Goal: Information Seeking & Learning: Learn about a topic

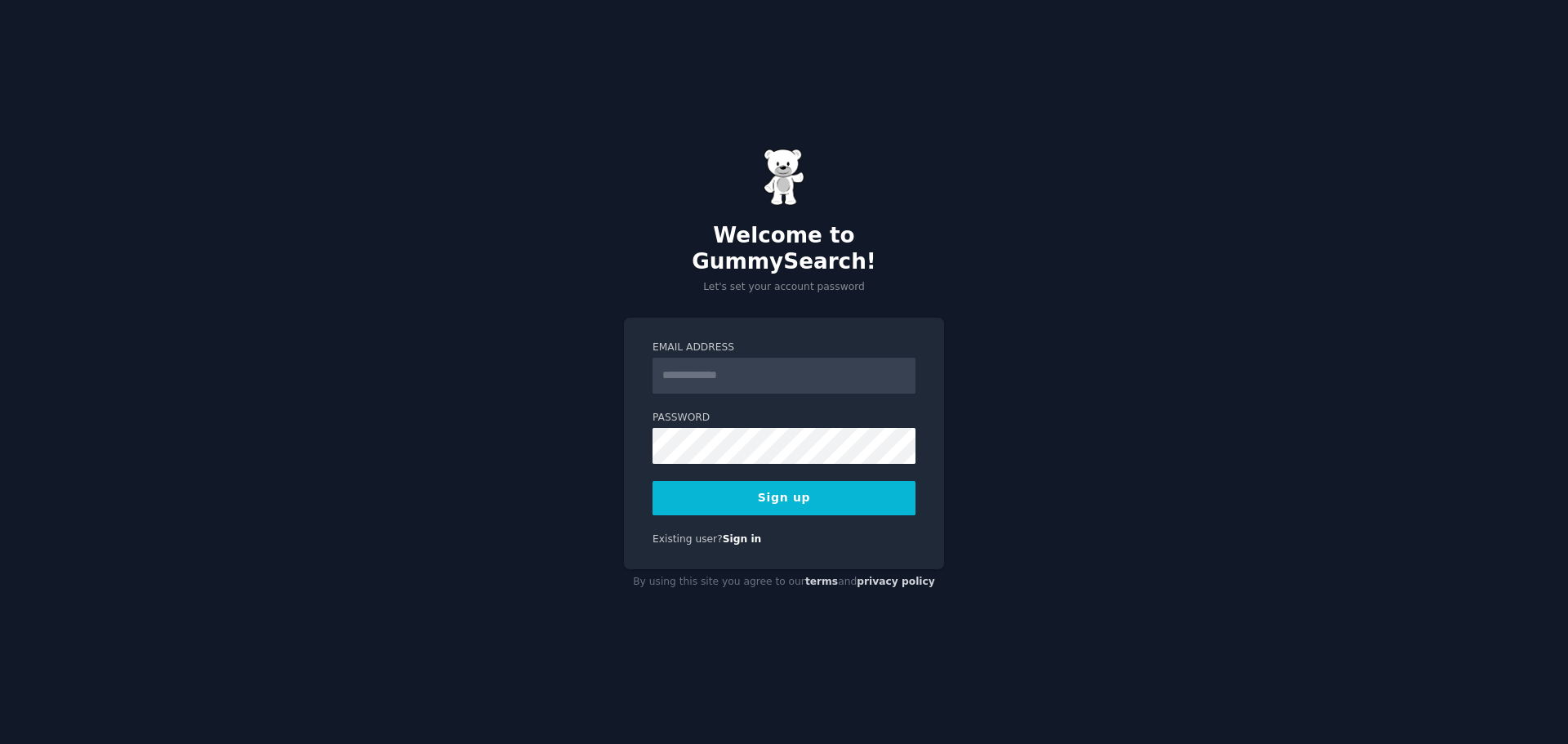
click at [739, 373] on input "Email Address" at bounding box center [784, 376] width 263 height 36
type input "**********"
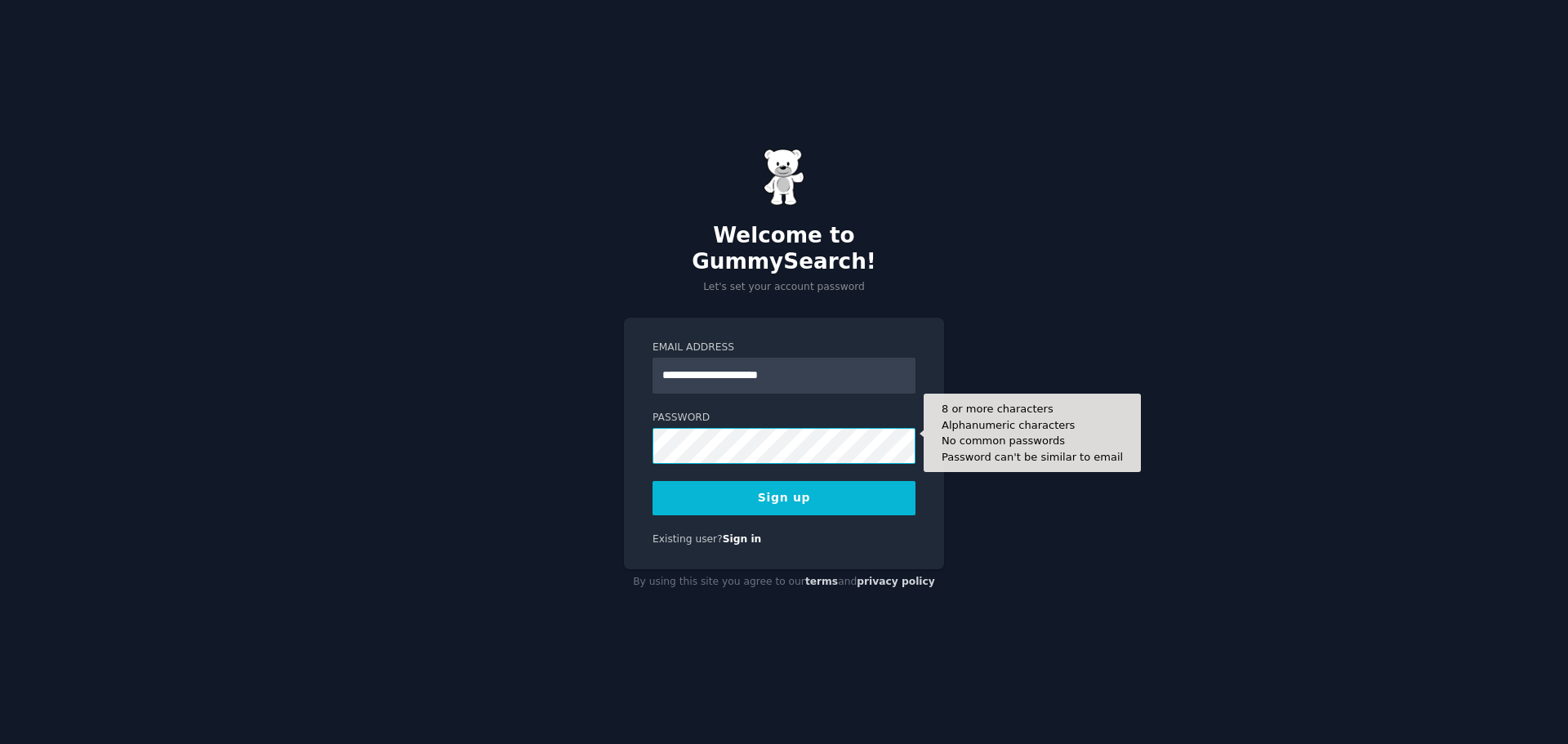
click at [653, 481] on button "Sign up" at bounding box center [784, 498] width 263 height 35
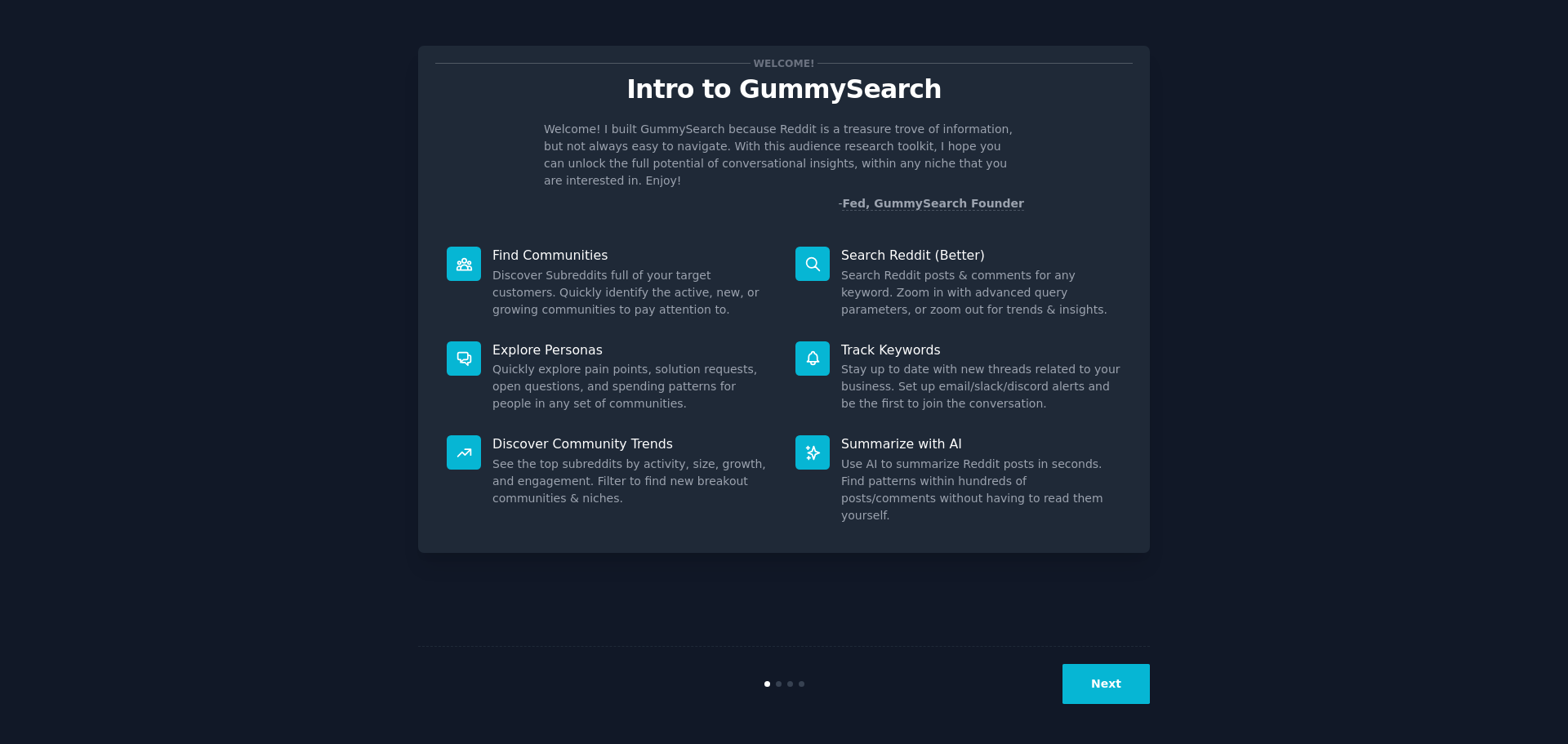
click at [1112, 697] on button "Next" at bounding box center [1106, 684] width 88 height 40
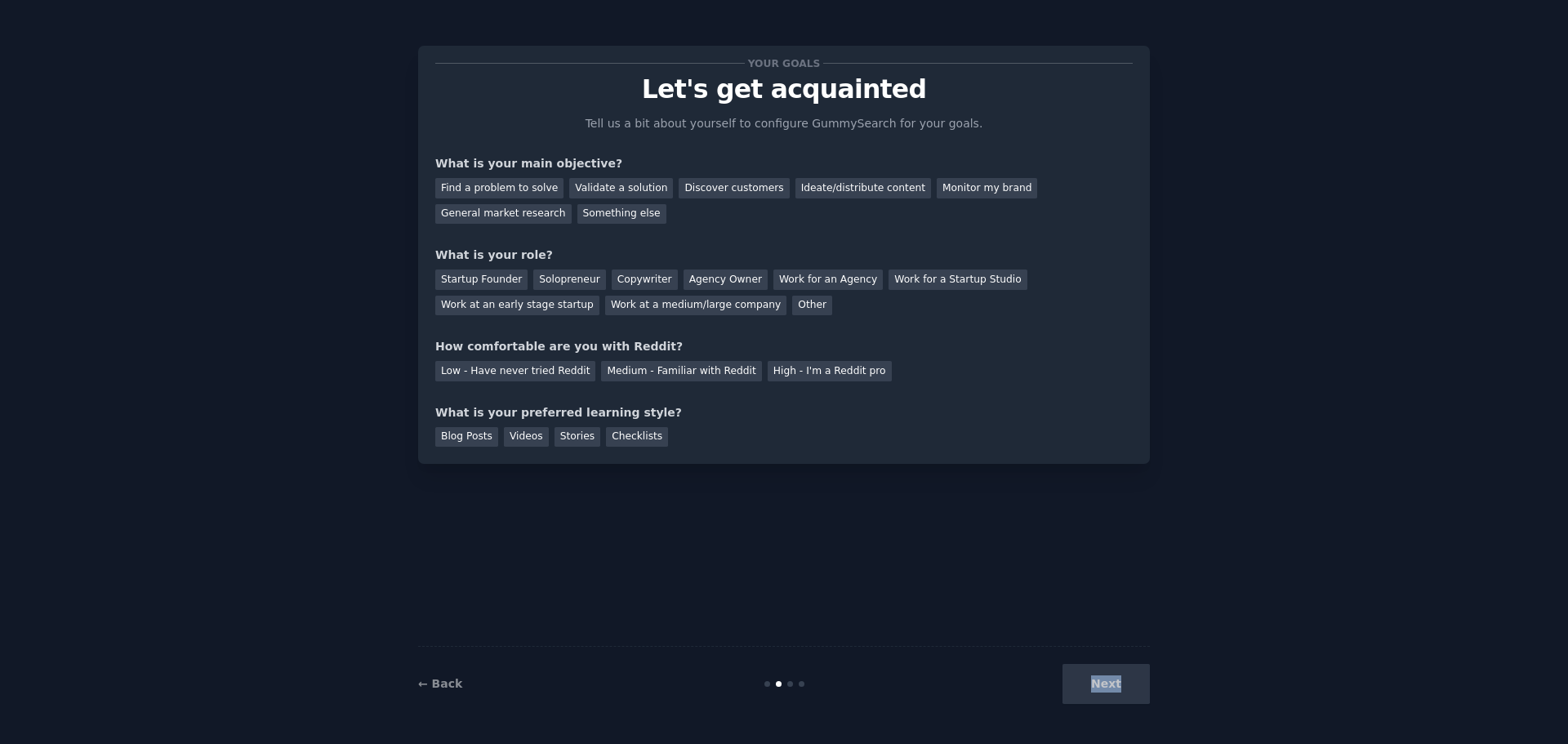
click at [1112, 697] on div "Next" at bounding box center [1027, 684] width 244 height 40
drag, startPoint x: 1112, startPoint y: 693, endPoint x: 1116, endPoint y: 685, distance: 8.9
click at [1112, 692] on div "Next" at bounding box center [1027, 684] width 244 height 40
click at [1117, 684] on div "Next" at bounding box center [1027, 684] width 244 height 40
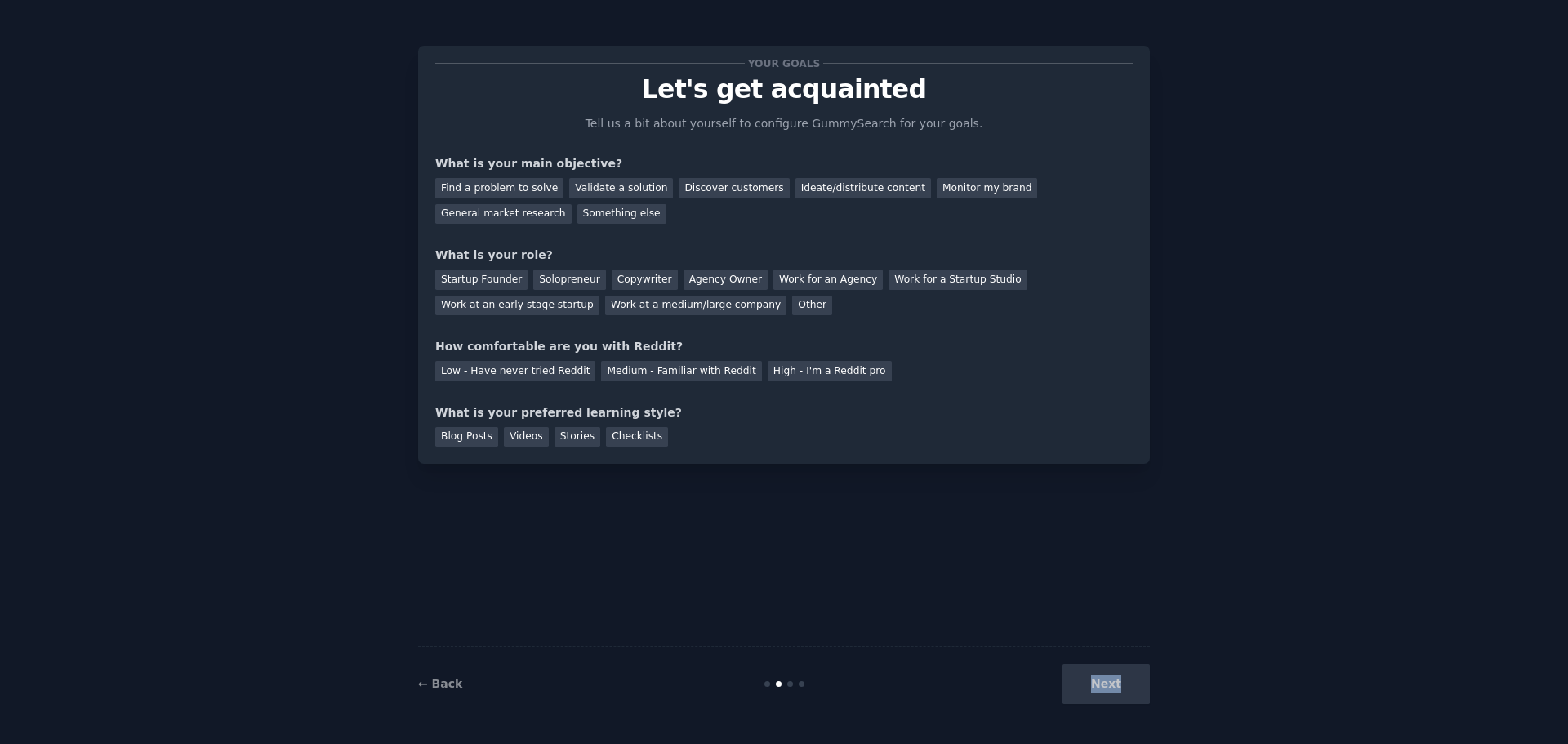
click at [1117, 684] on div "Next" at bounding box center [1027, 684] width 244 height 40
click at [1106, 684] on div "Next" at bounding box center [1027, 684] width 244 height 40
click at [1105, 684] on div "Next" at bounding box center [1027, 684] width 244 height 40
click at [1104, 684] on div "Next" at bounding box center [1027, 684] width 244 height 40
click at [669, 479] on div "Your goals Let's get acquainted Tell us a bit about yourself to configure Gummy…" at bounding box center [783, 372] width 732 height 699
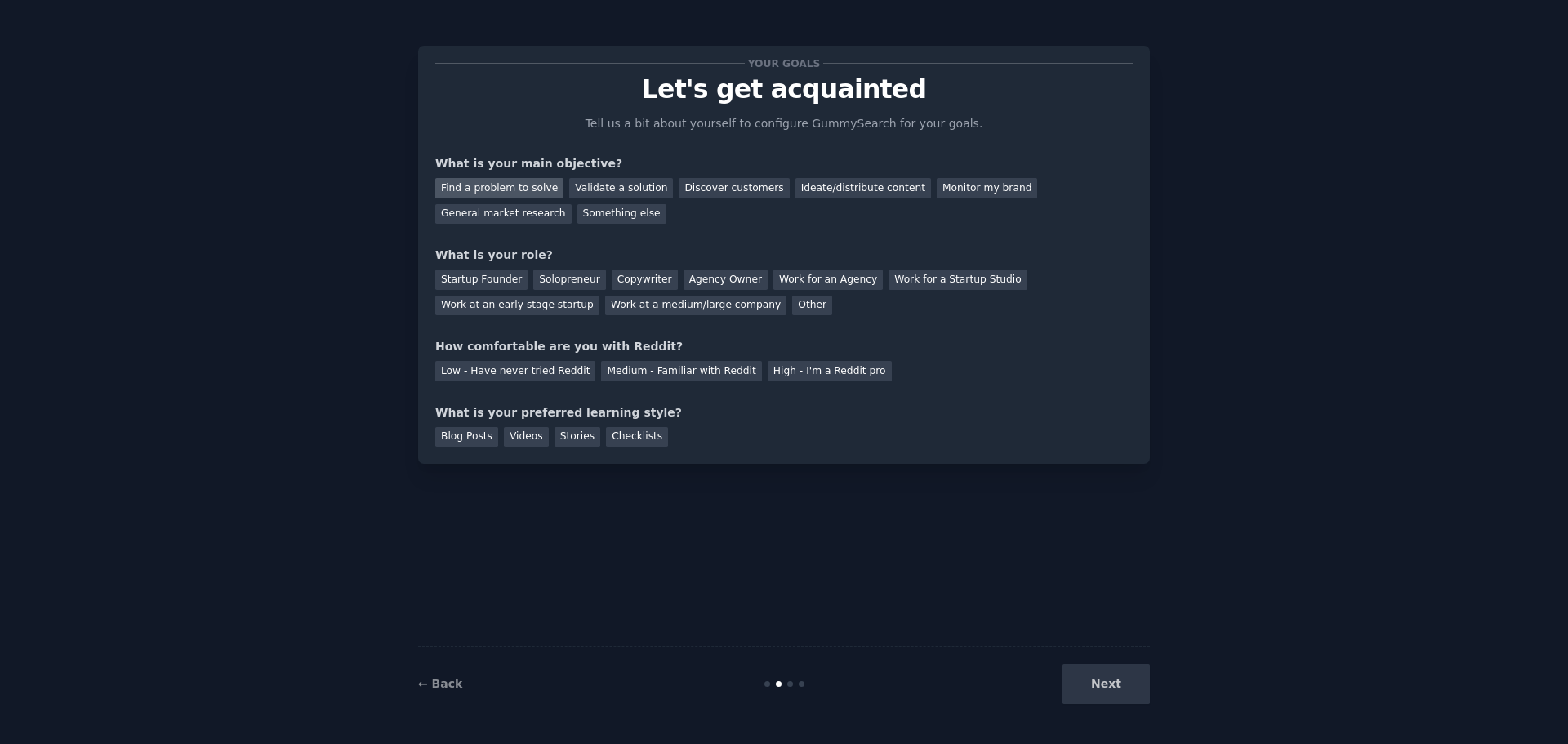
click at [515, 189] on div "Find a problem to solve" at bounding box center [499, 188] width 128 height 20
click at [488, 286] on div "Startup Founder" at bounding box center [482, 280] width 93 height 20
click at [1131, 701] on div "Next" at bounding box center [1027, 684] width 244 height 40
drag, startPoint x: 1122, startPoint y: 693, endPoint x: 968, endPoint y: 579, distance: 191.6
click at [1122, 691] on div "Next" at bounding box center [1027, 684] width 244 height 40
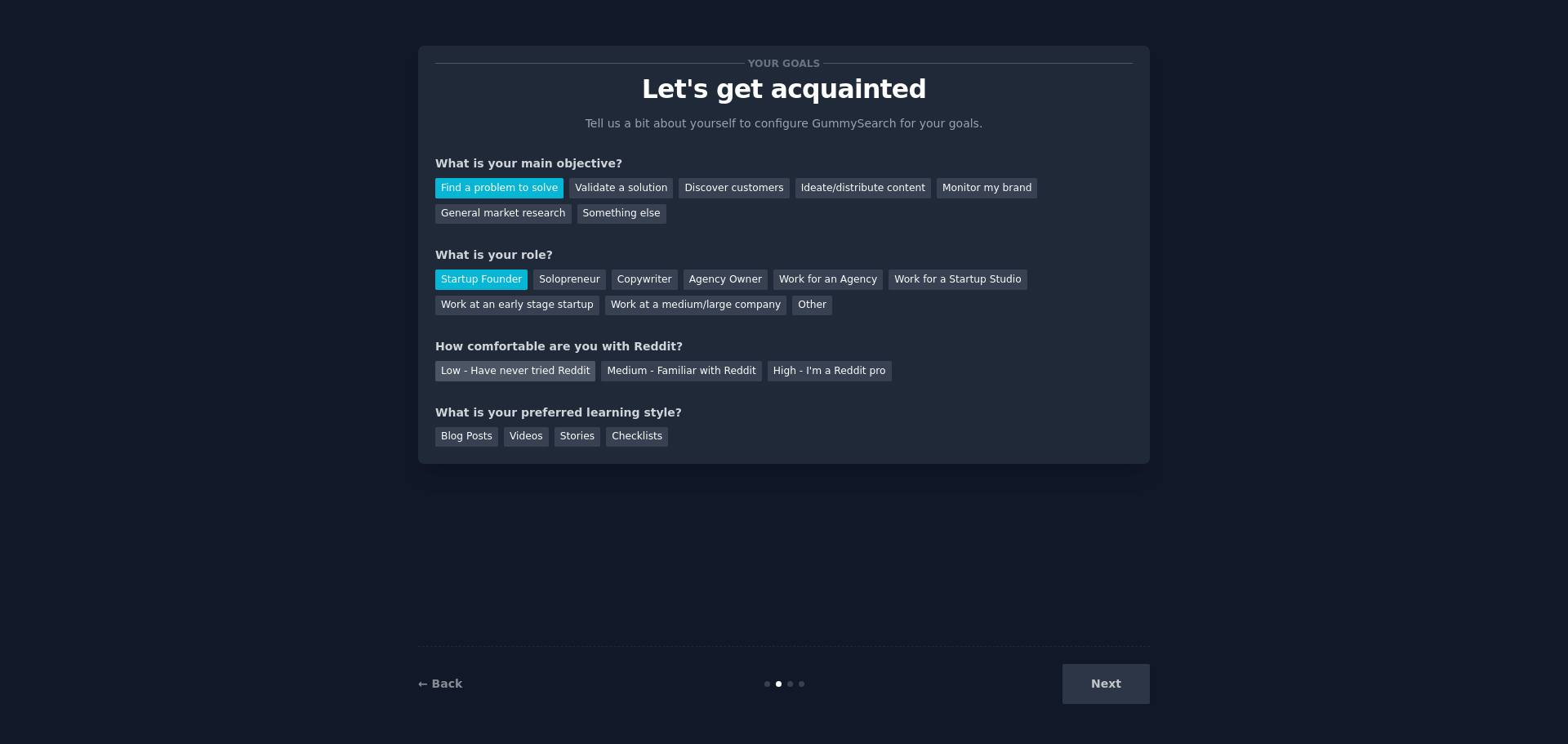
click at [557, 365] on div "Low - Have never tried Reddit" at bounding box center [515, 372] width 160 height 20
click at [528, 436] on div "Videos" at bounding box center [525, 437] width 45 height 20
click at [1119, 684] on button "Next" at bounding box center [1106, 684] width 88 height 40
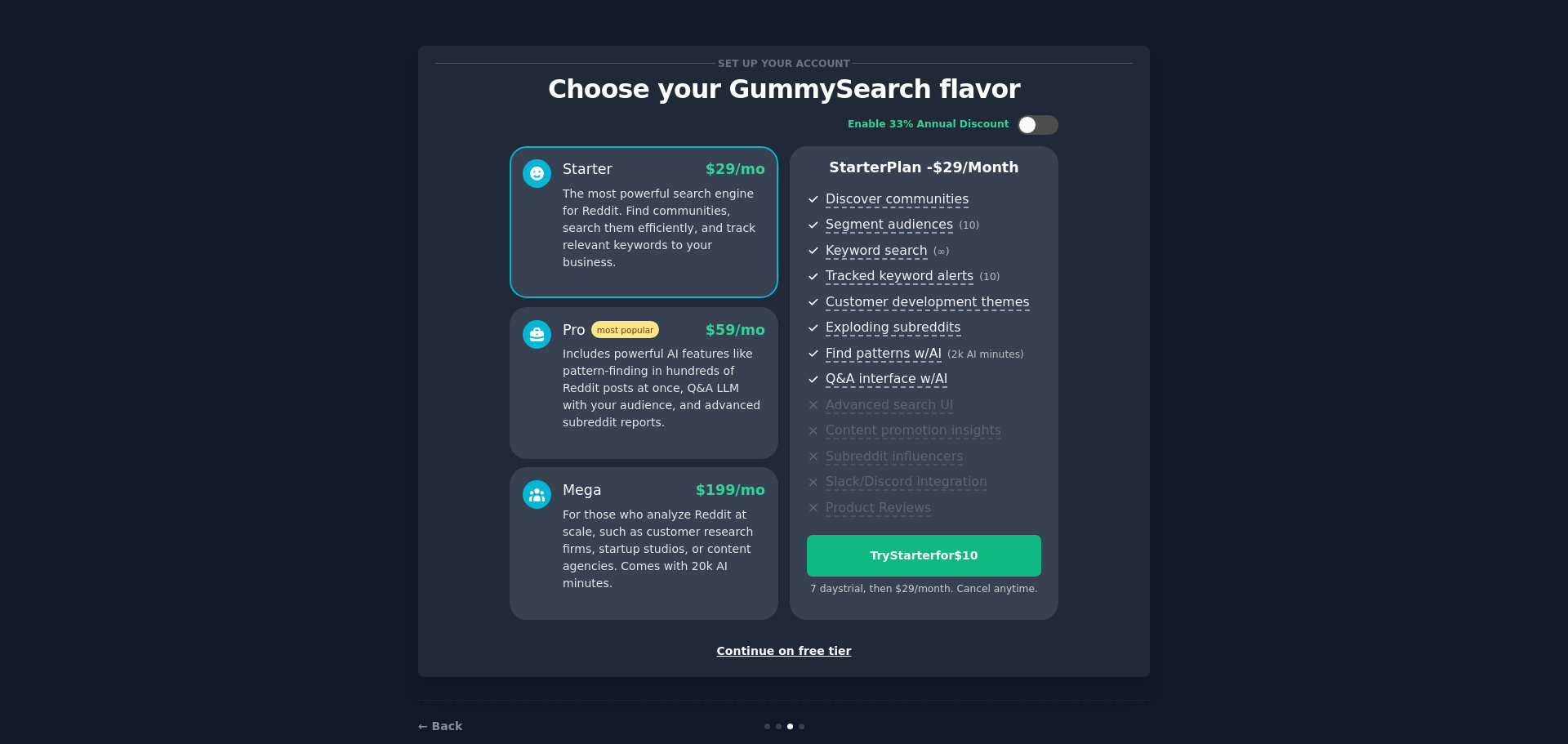
click at [768, 653] on div "Continue on free tier" at bounding box center [784, 651] width 697 height 17
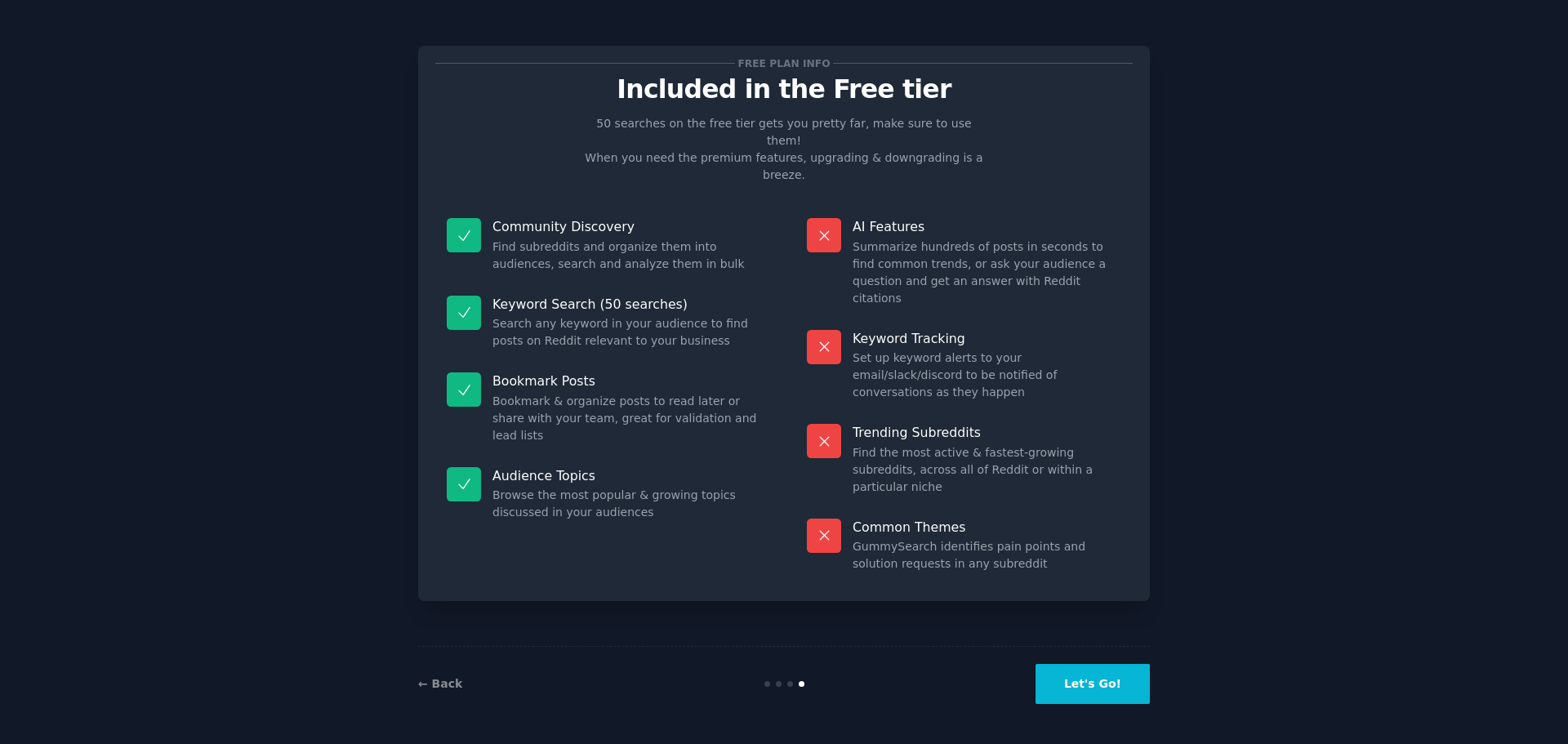
click at [1096, 690] on button "Let's Go!" at bounding box center [1092, 684] width 115 height 40
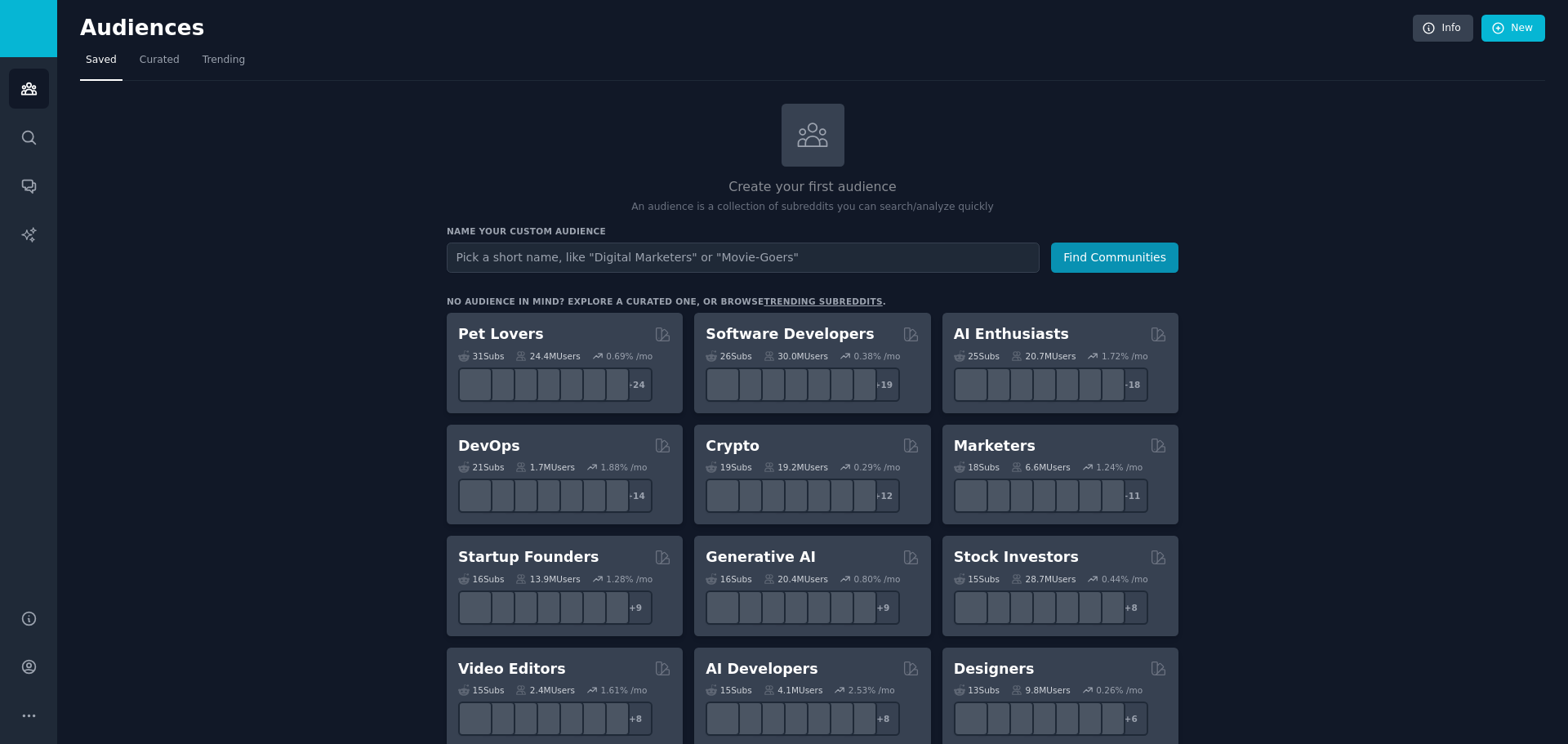
click at [670, 264] on input "text" at bounding box center [743, 258] width 593 height 30
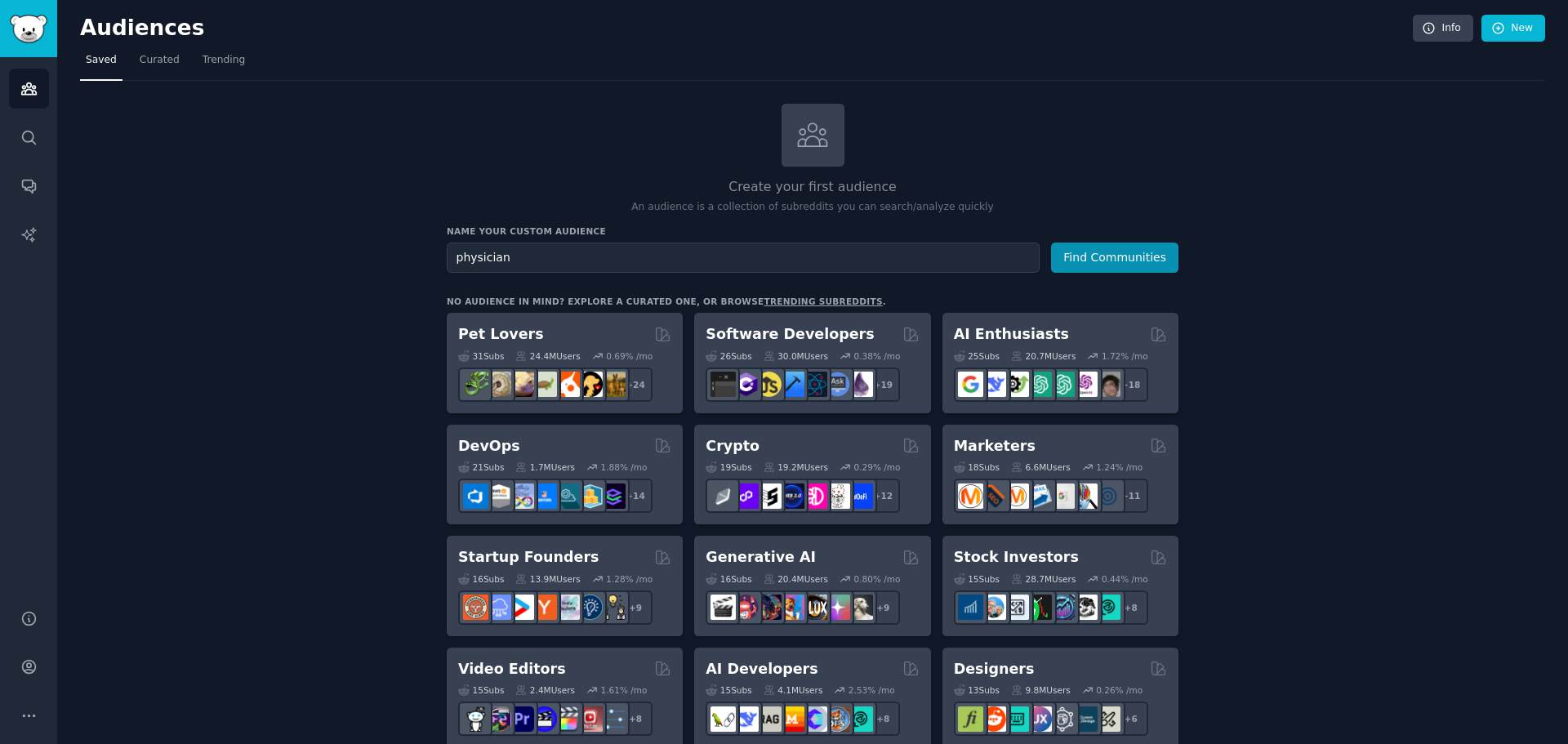
type input "physician"
click at [1051, 243] on button "Find Communities" at bounding box center [1114, 258] width 127 height 30
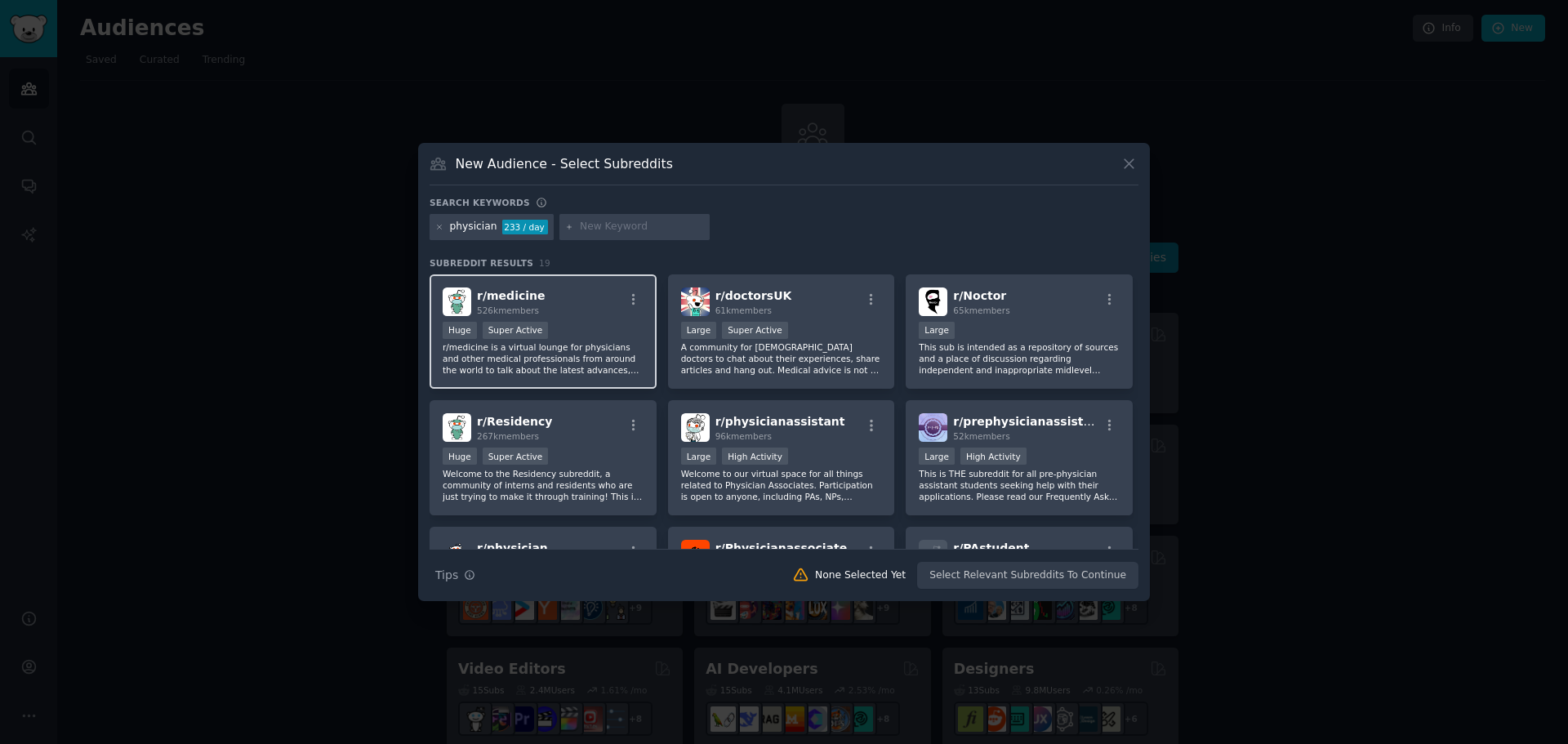
click at [603, 302] on div "r/ medicine 526k members" at bounding box center [543, 302] width 201 height 29
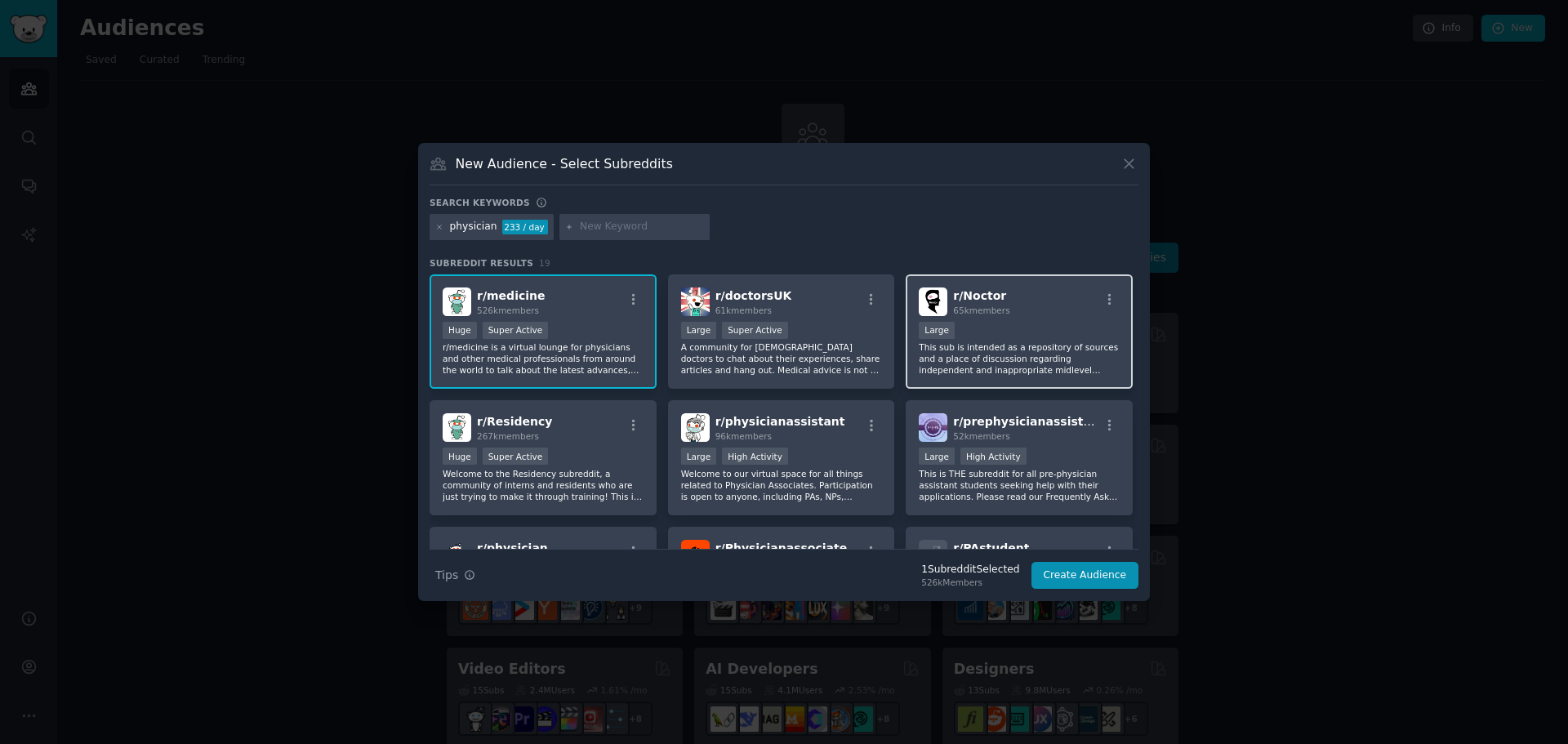
click at [1032, 294] on div "r/ Noctor 65k members" at bounding box center [1019, 302] width 201 height 29
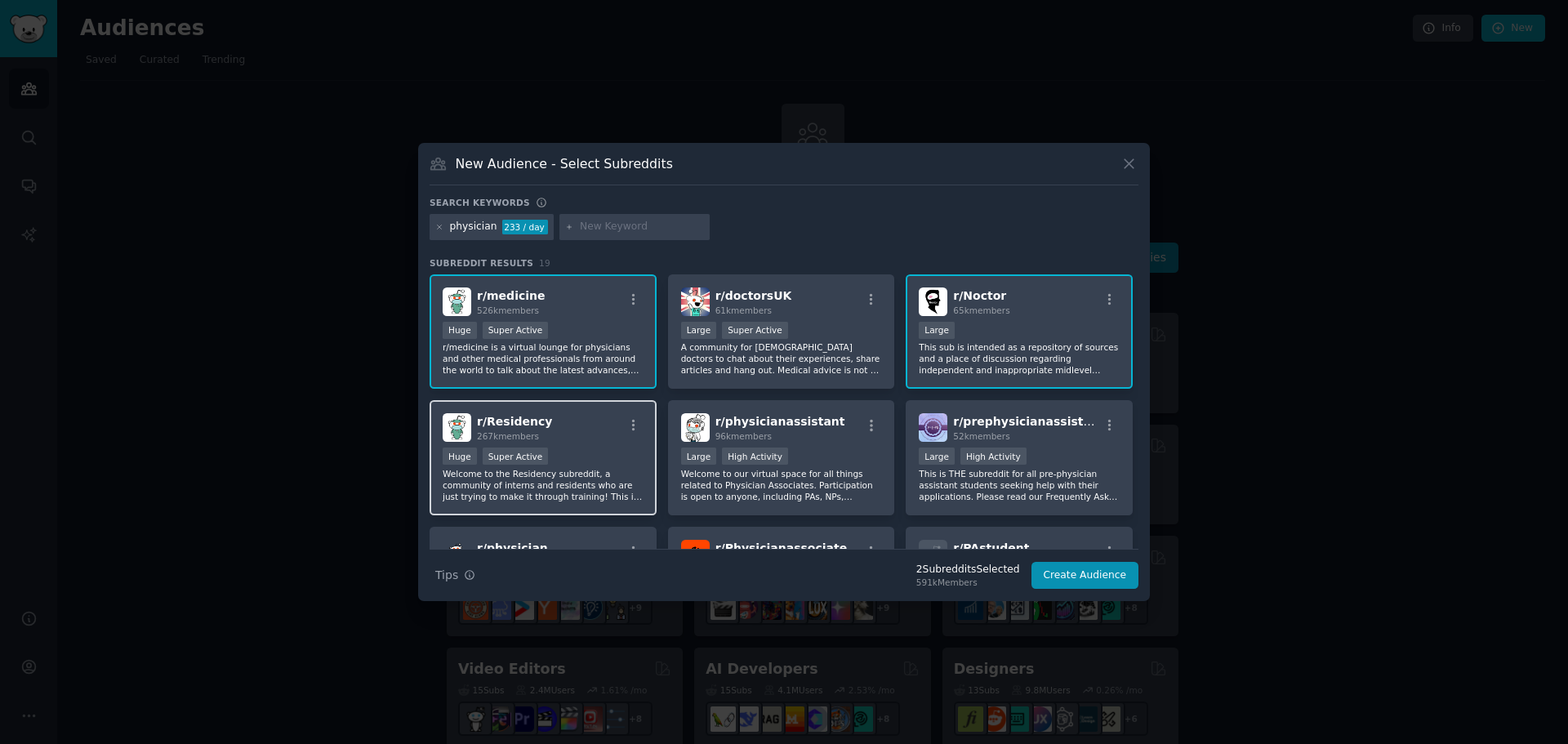
click at [584, 415] on div "r/ Residency 267k members" at bounding box center [543, 428] width 201 height 29
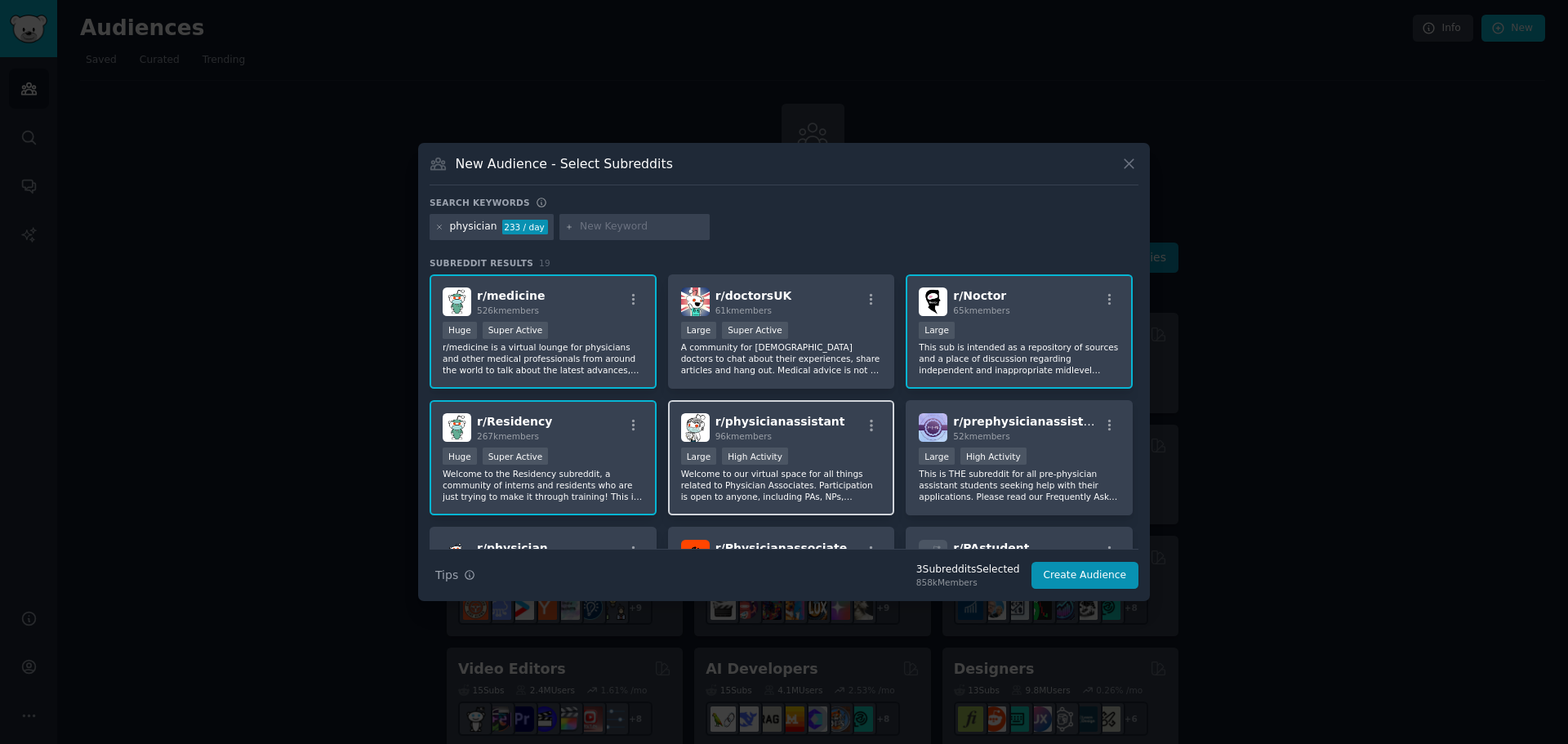
click at [839, 416] on div "r/ physicianassistant 96k members" at bounding box center [781, 428] width 201 height 29
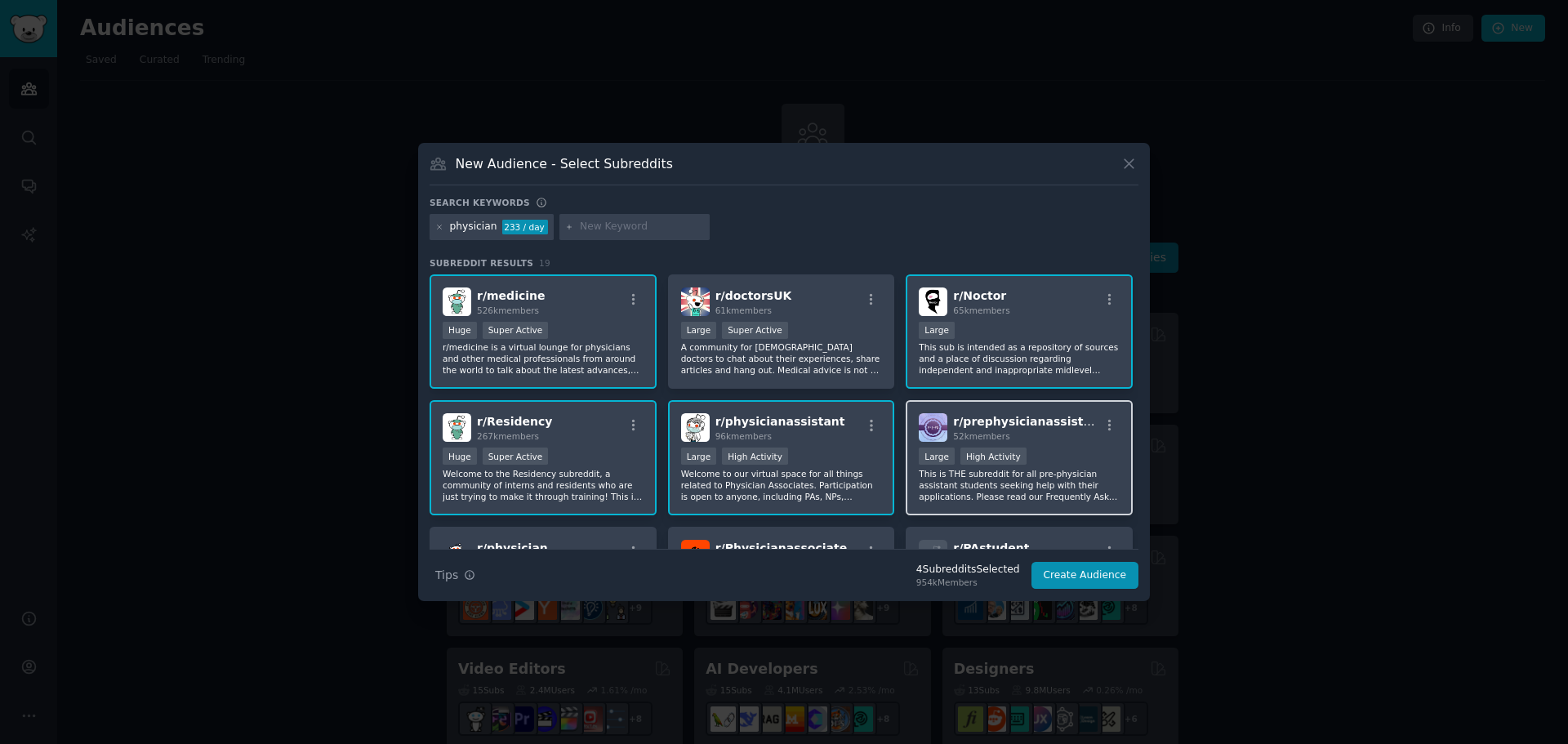
click at [1071, 435] on div "r/ prephysicianassistant 52k members" at bounding box center [1019, 428] width 201 height 29
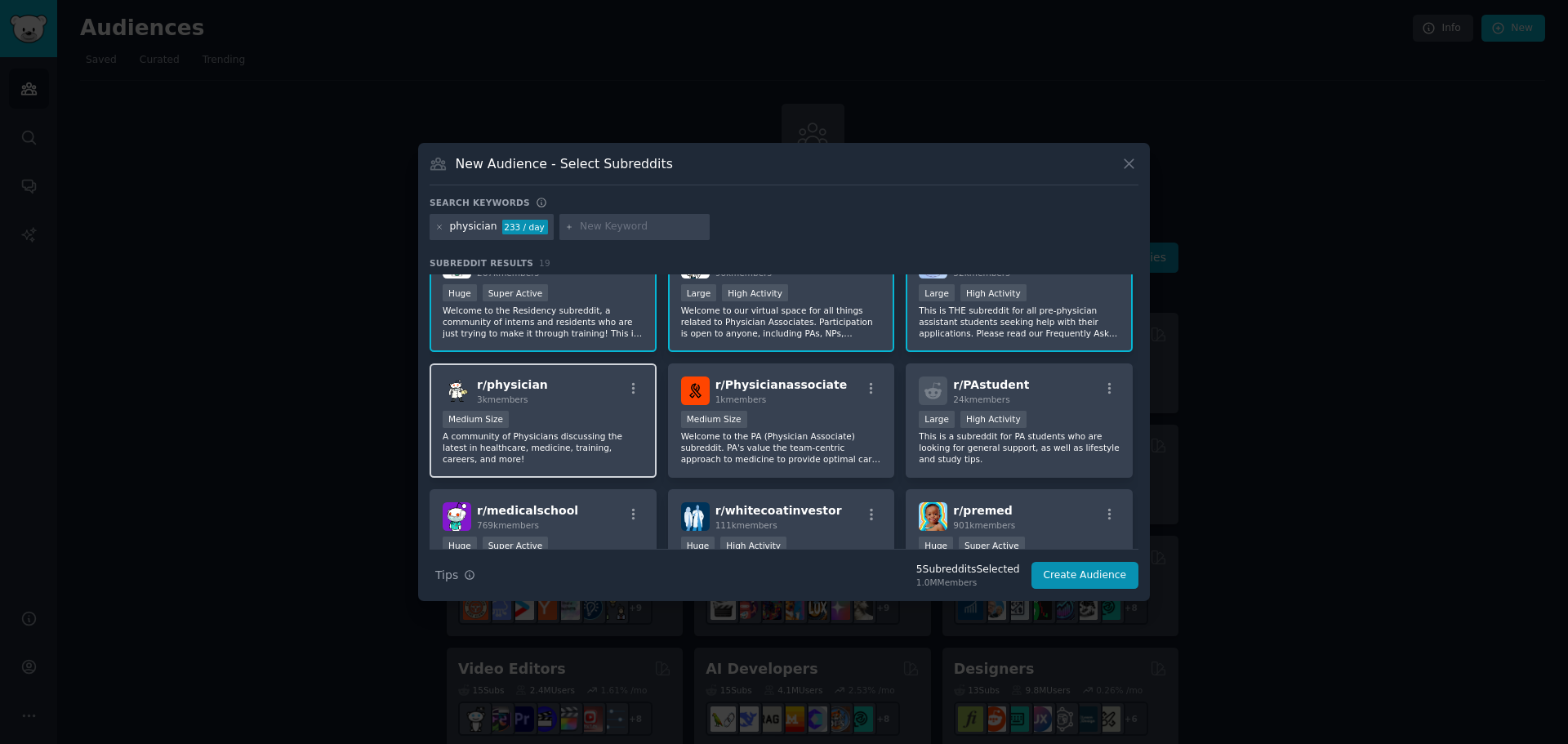
click at [559, 383] on div "r/ physician 3k members" at bounding box center [543, 391] width 201 height 29
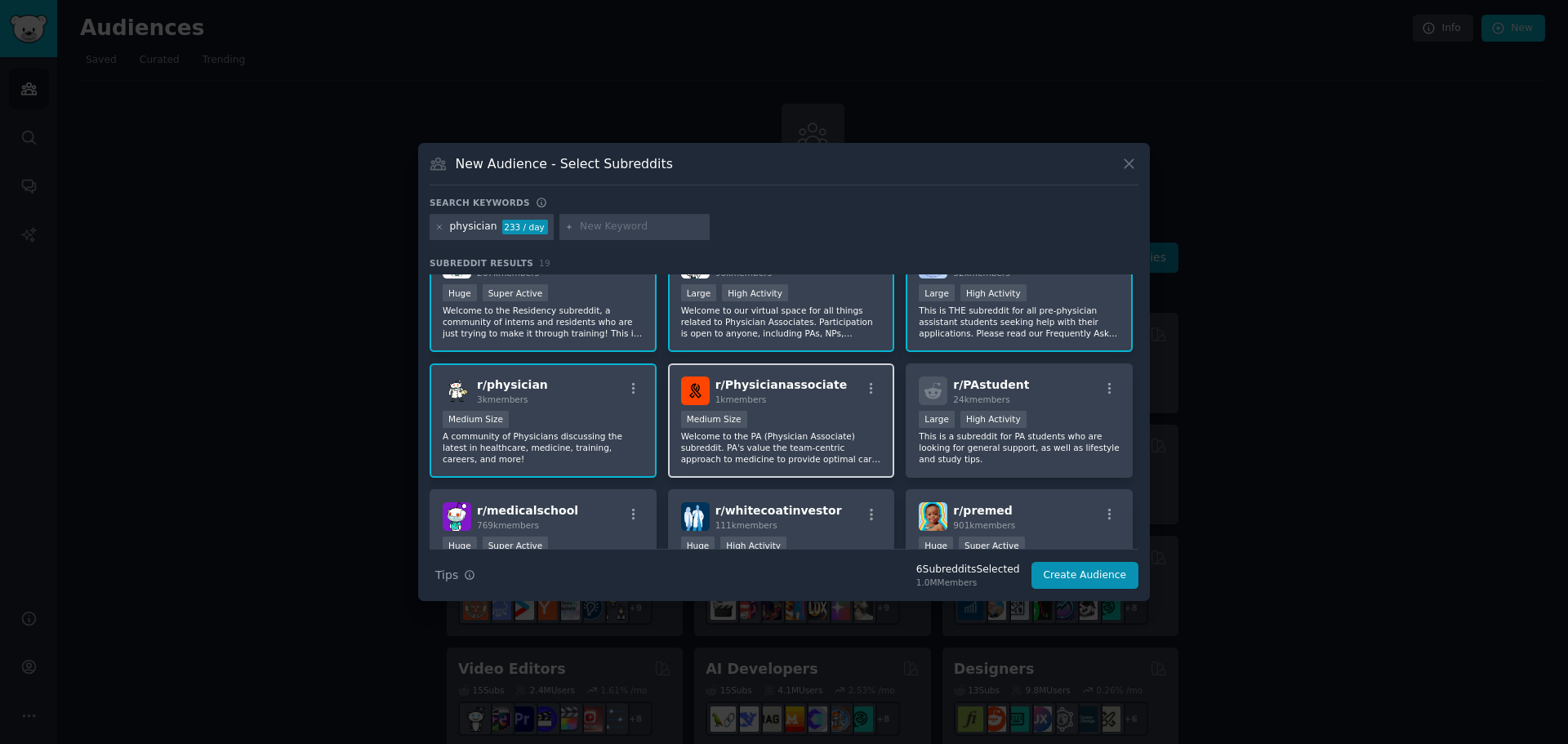
click at [802, 378] on span "r/ Physicianassociate" at bounding box center [781, 385] width 132 height 13
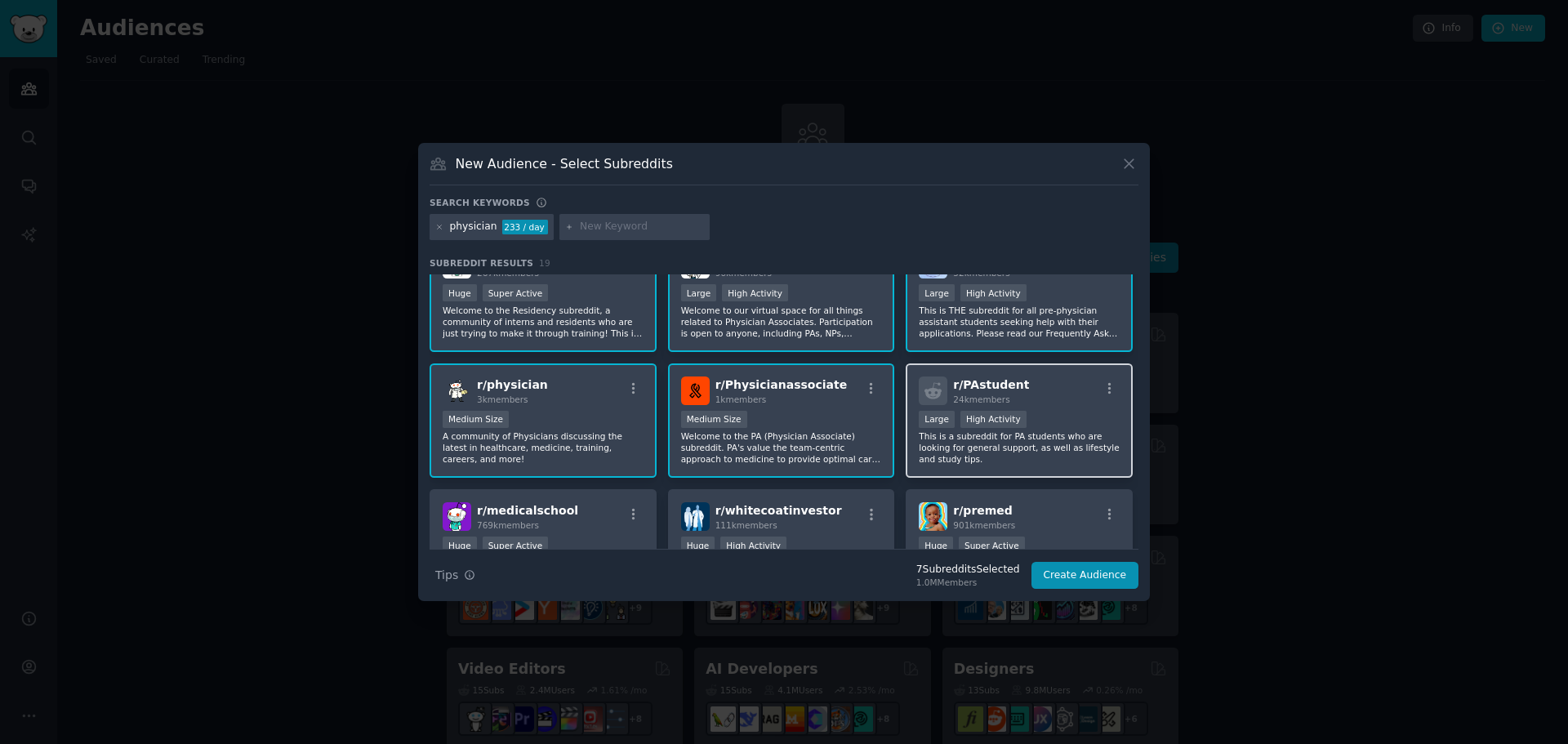
click at [1005, 393] on div "24k members" at bounding box center [990, 399] width 76 height 12
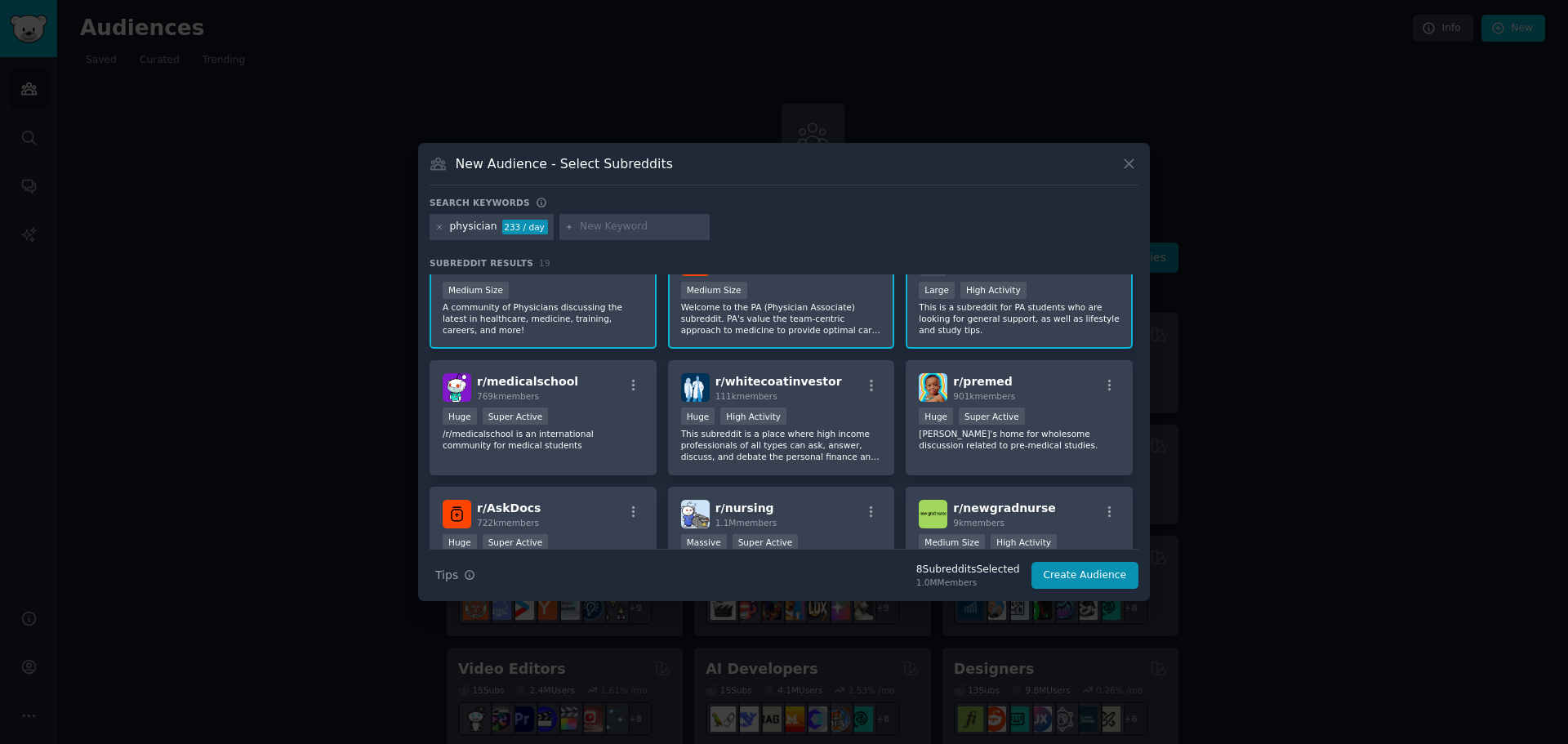
scroll to position [327, 0]
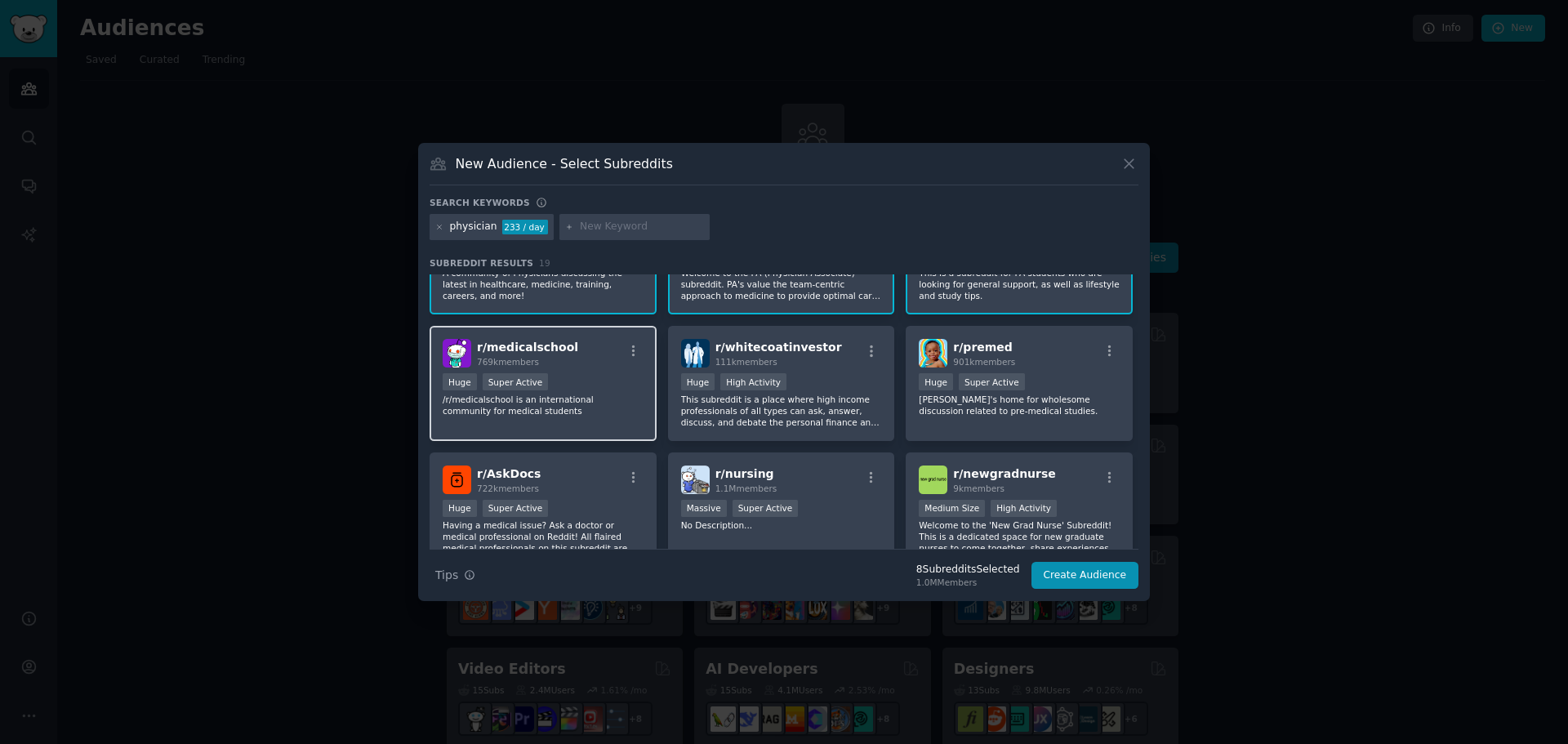
click at [582, 341] on div "r/ medicalschool 769k members" at bounding box center [543, 353] width 201 height 29
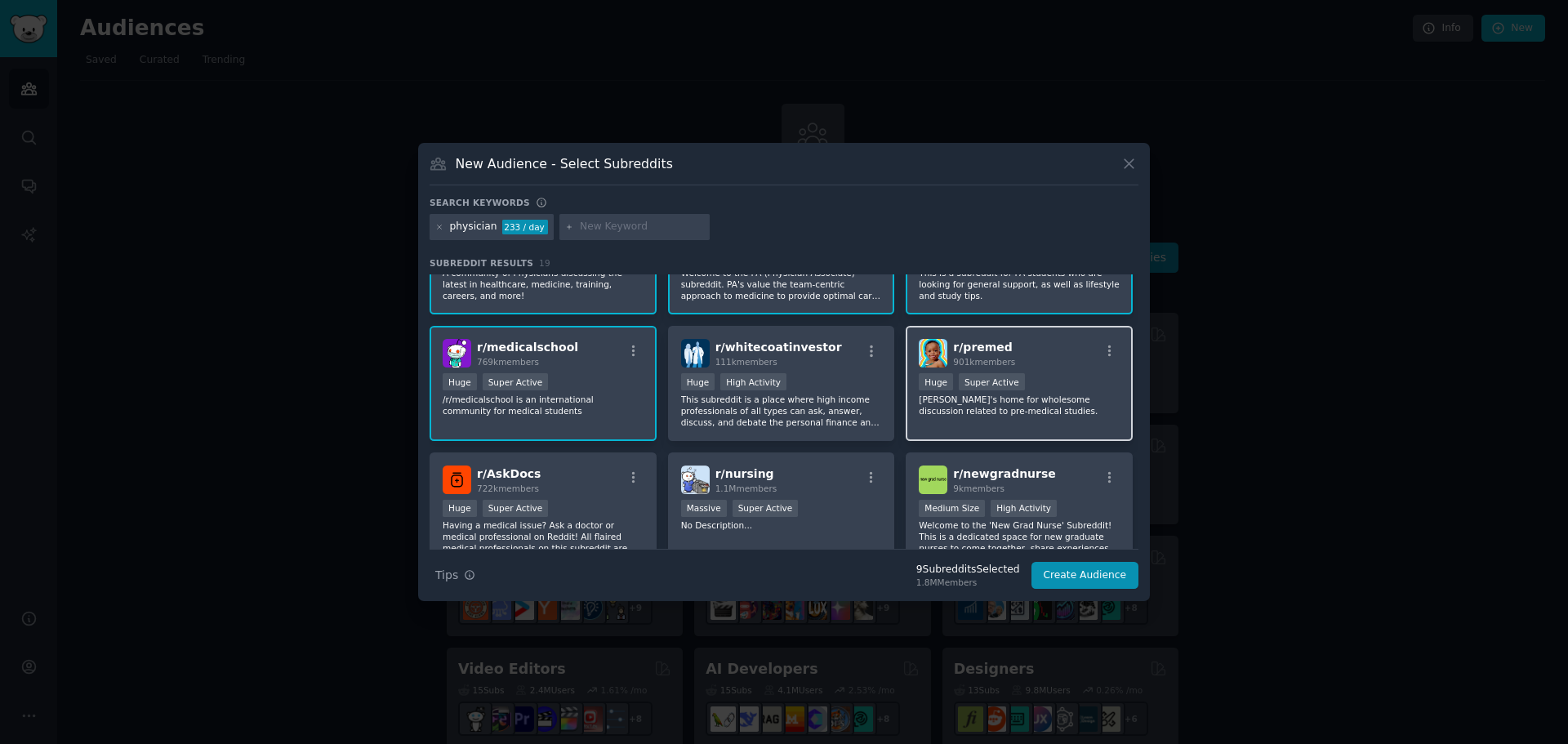
click at [1032, 358] on div "r/ premed 901k members" at bounding box center [1019, 353] width 201 height 29
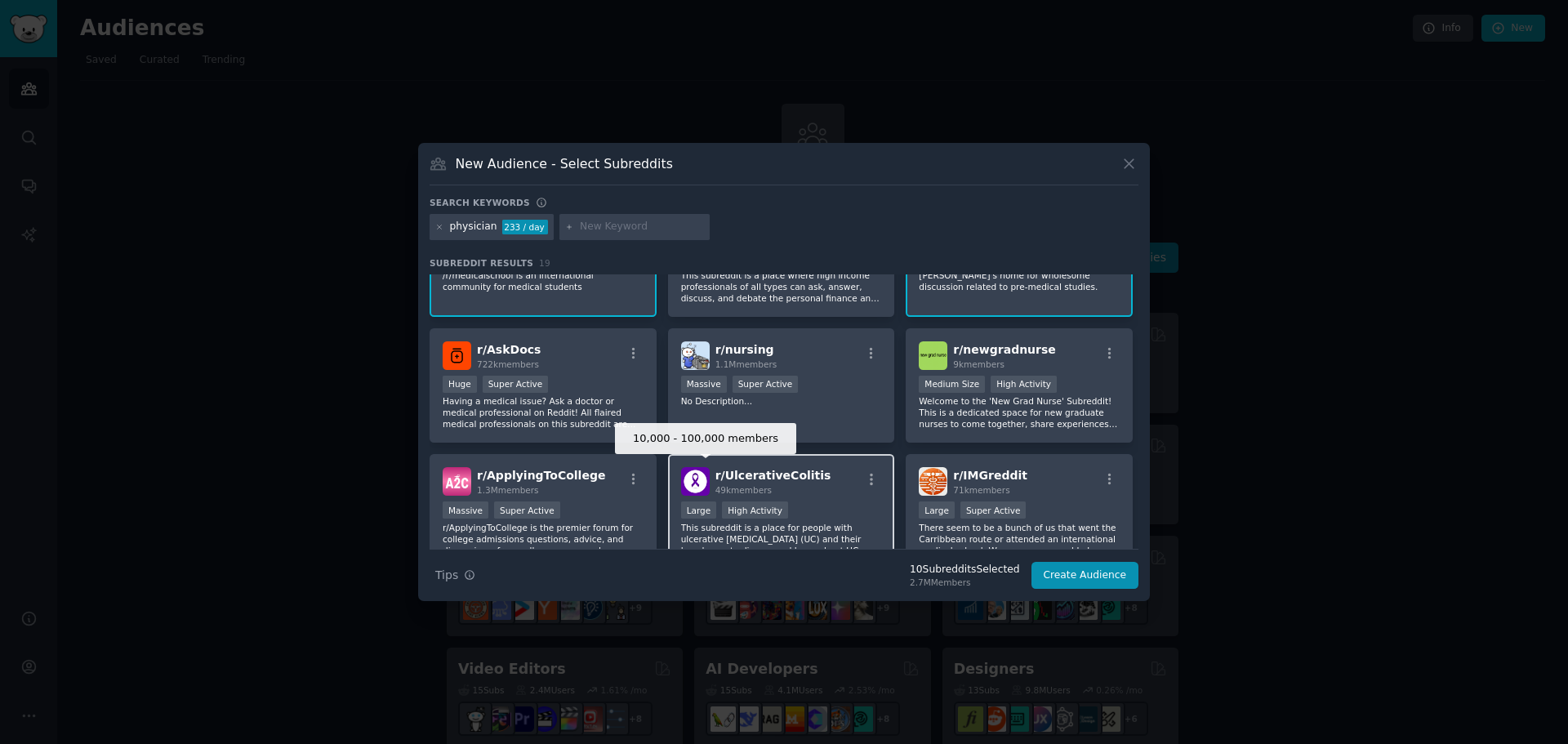
scroll to position [490, 0]
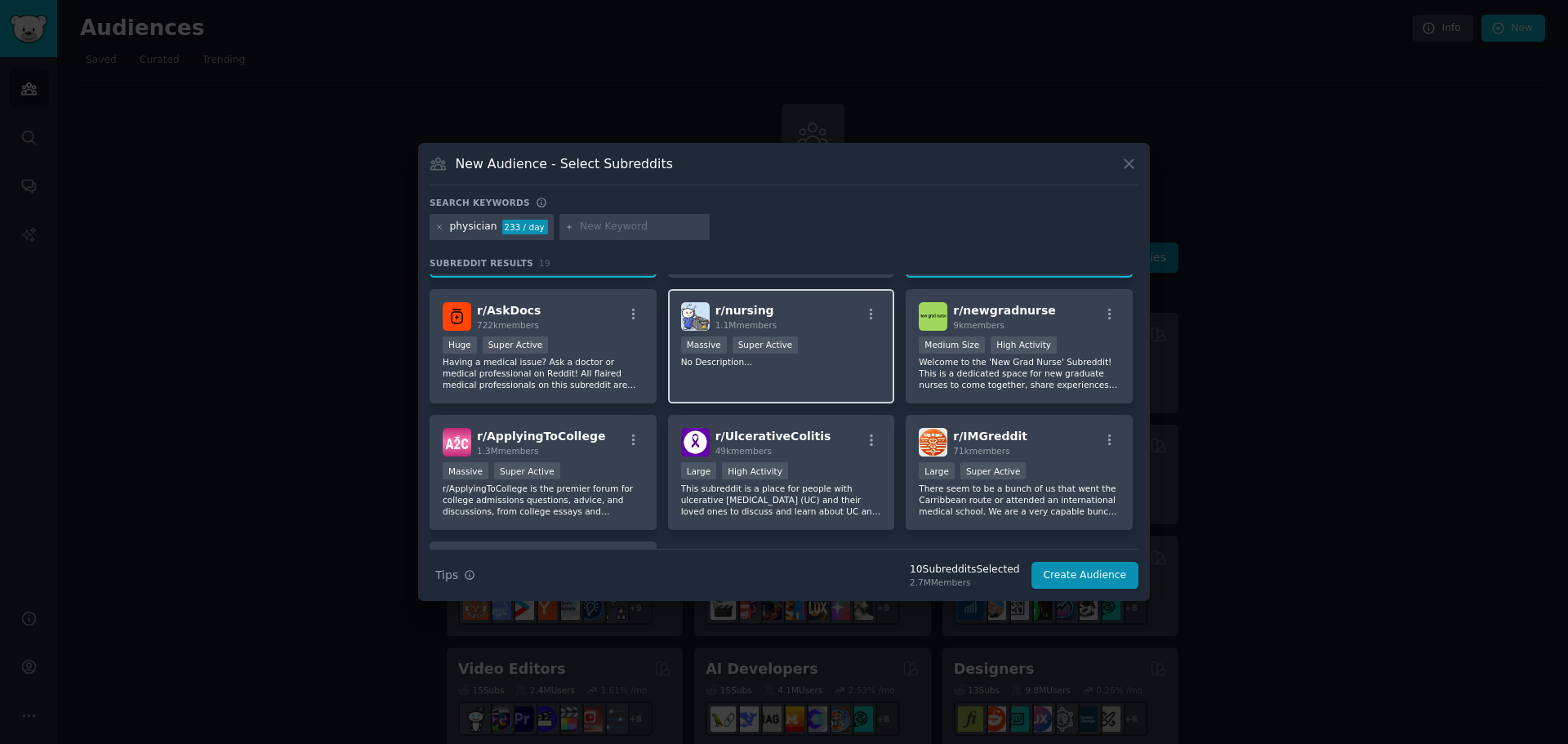
click at [850, 329] on div "r/ nursing 1.1M members" at bounding box center [781, 317] width 201 height 29
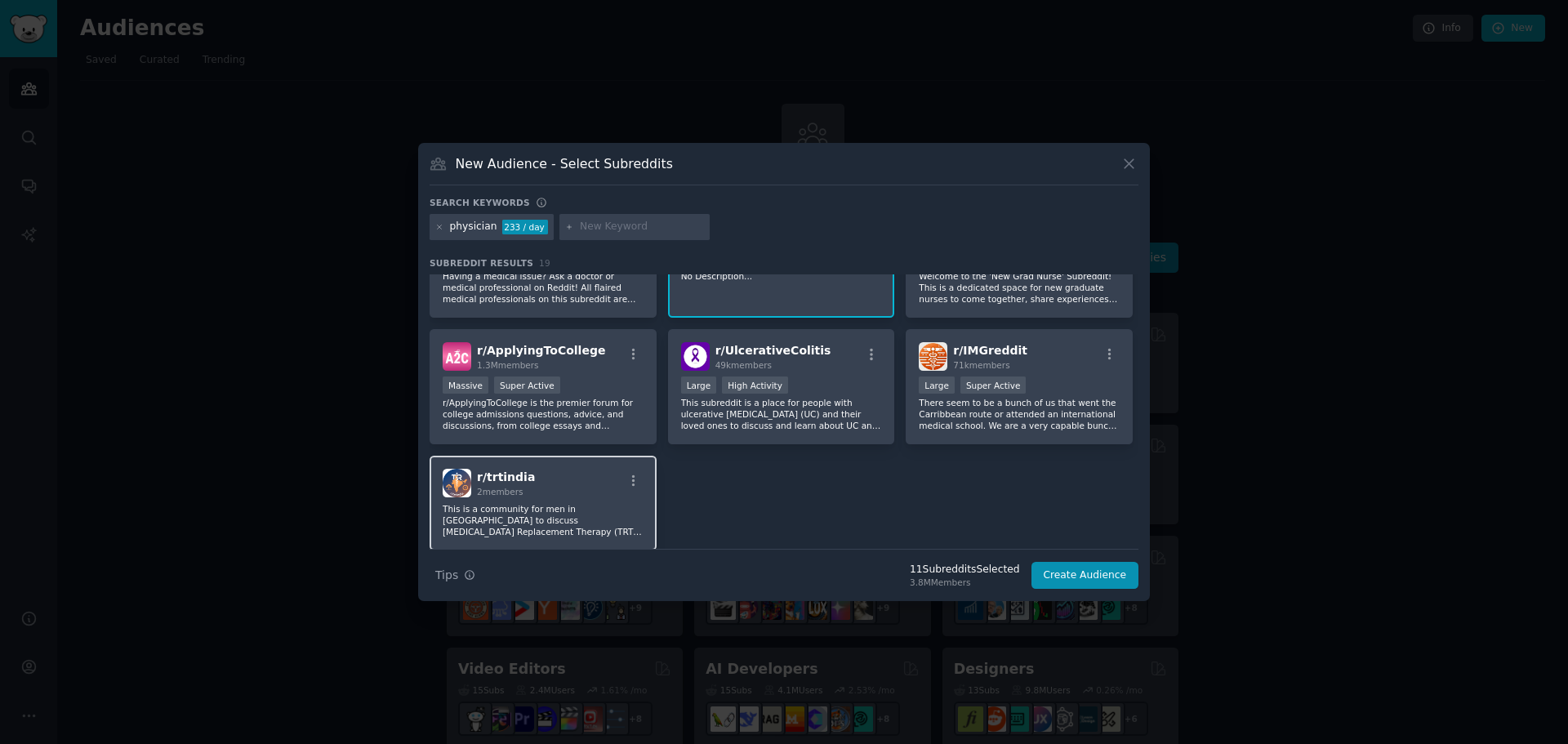
scroll to position [634, 0]
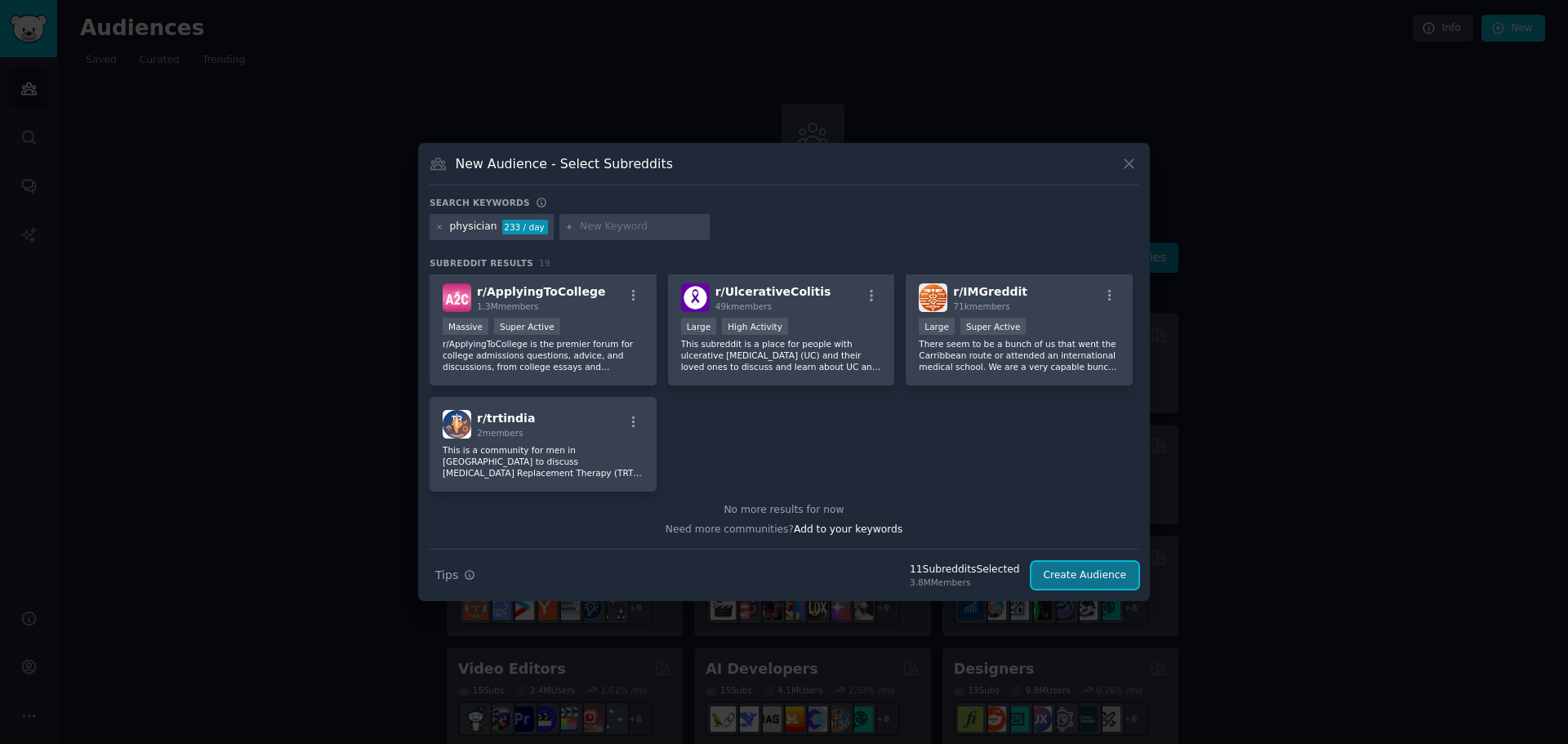
click at [1123, 578] on button "Create Audience" at bounding box center [1085, 575] width 108 height 28
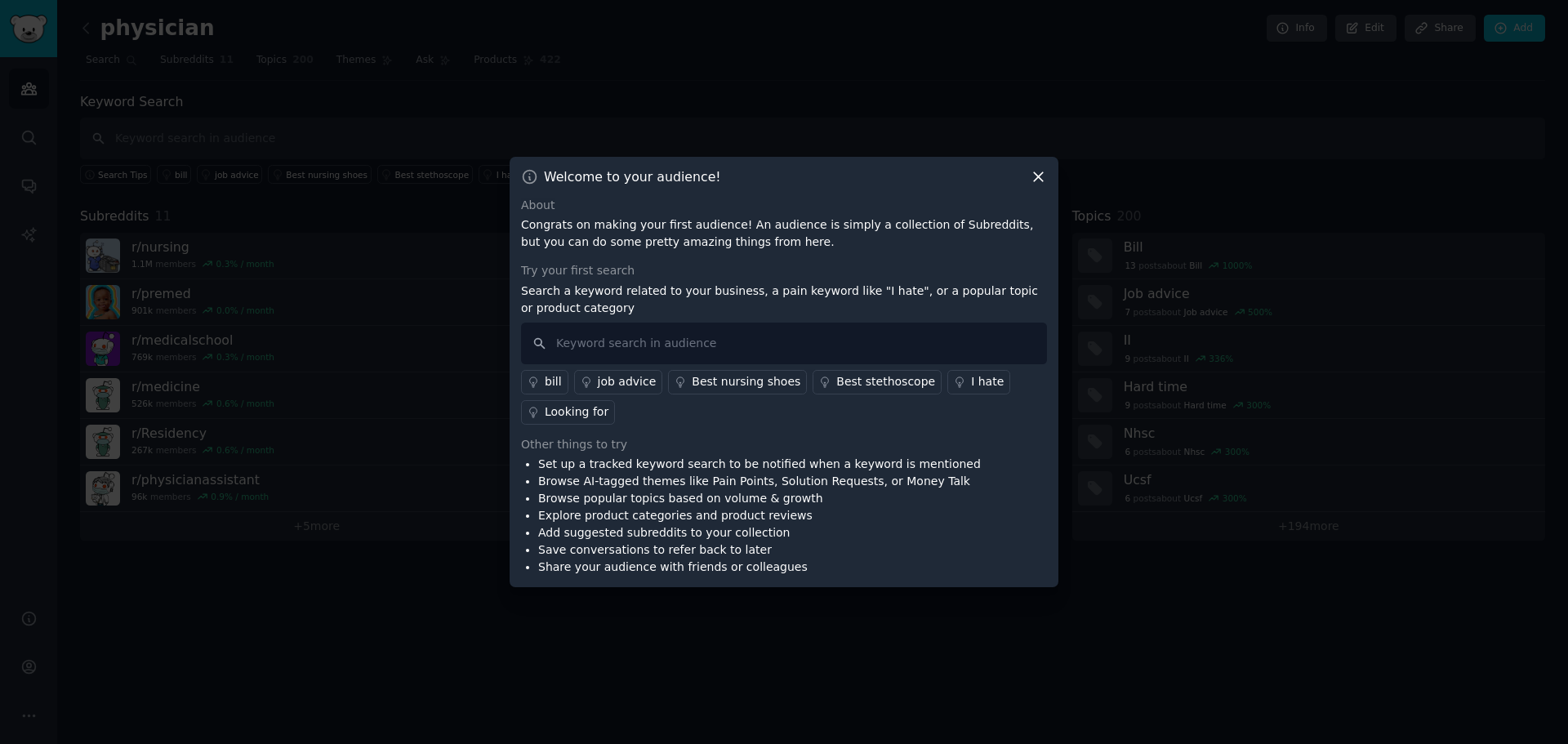
click at [1037, 177] on icon at bounding box center [1037, 177] width 9 height 9
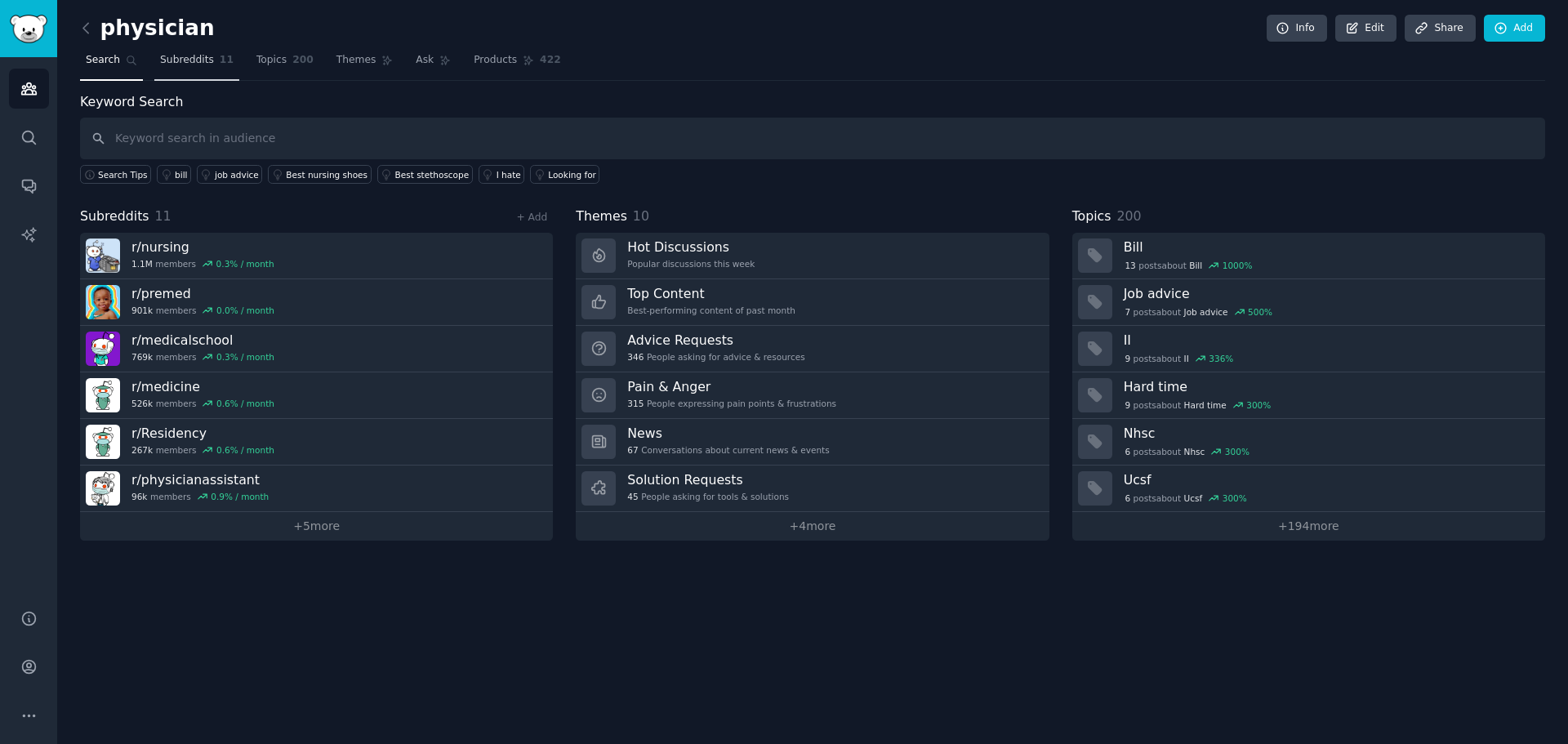
click at [179, 61] on span "Subreddits" at bounding box center [187, 60] width 54 height 14
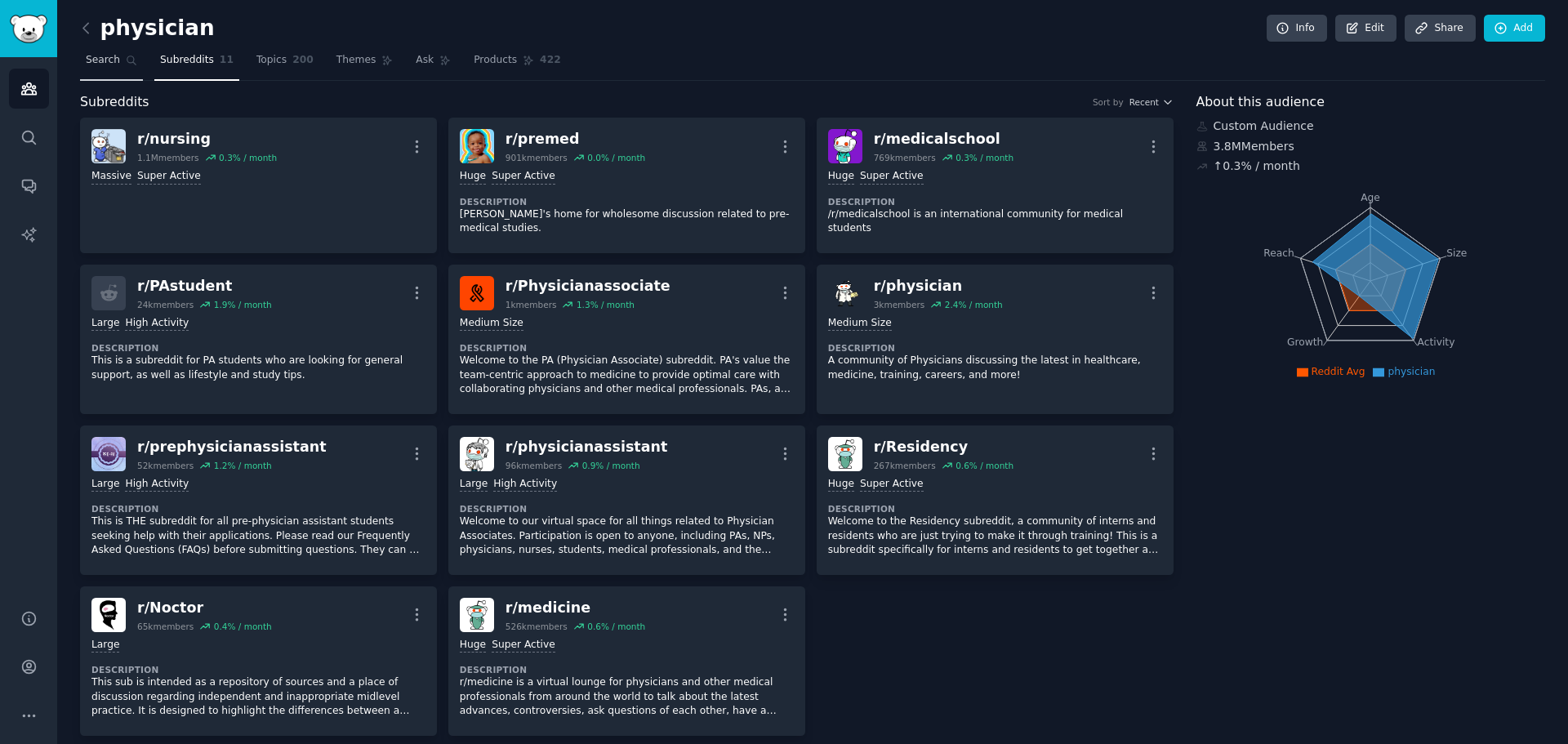
click at [103, 72] on link "Search" at bounding box center [111, 64] width 63 height 34
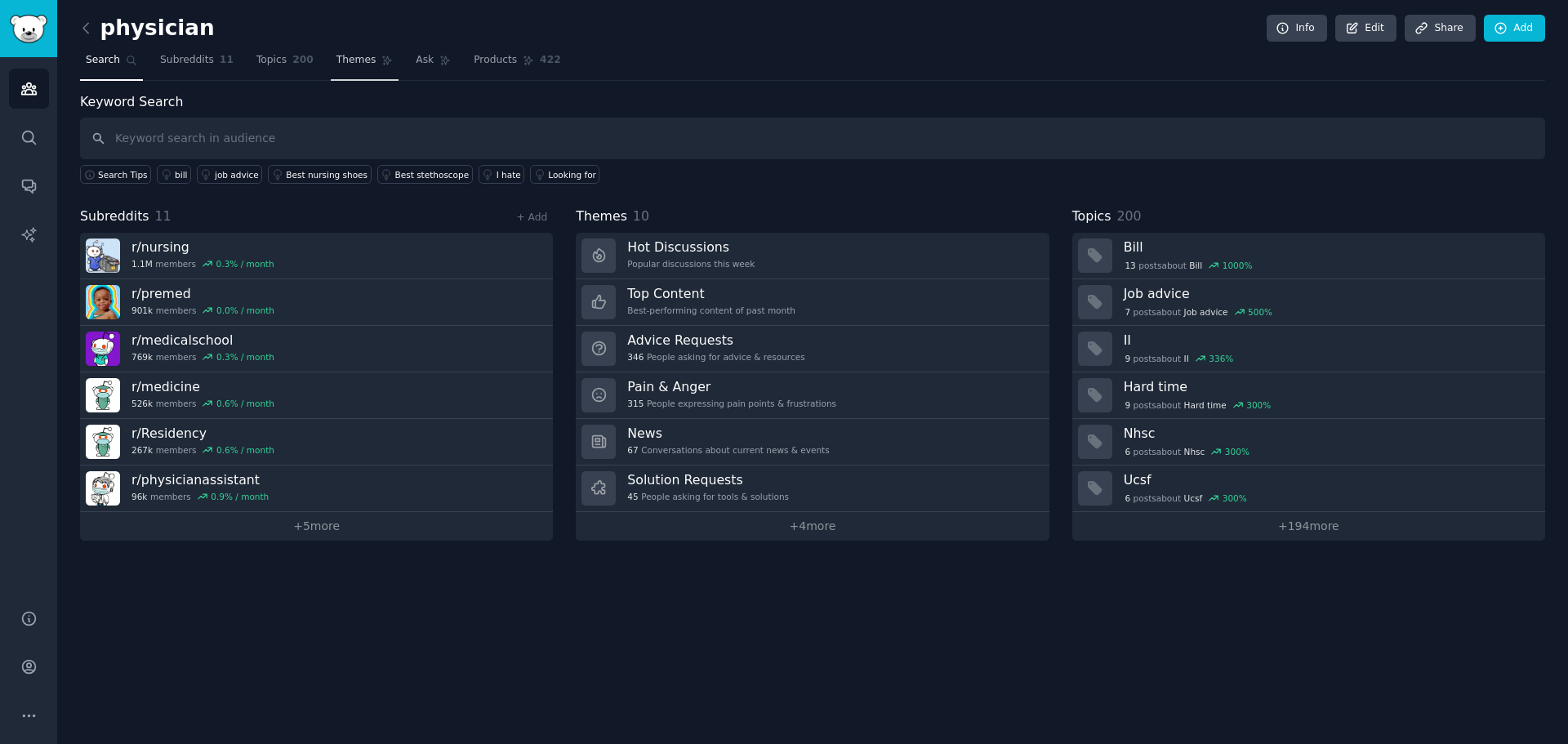
click at [343, 61] on span "Themes" at bounding box center [356, 60] width 40 height 14
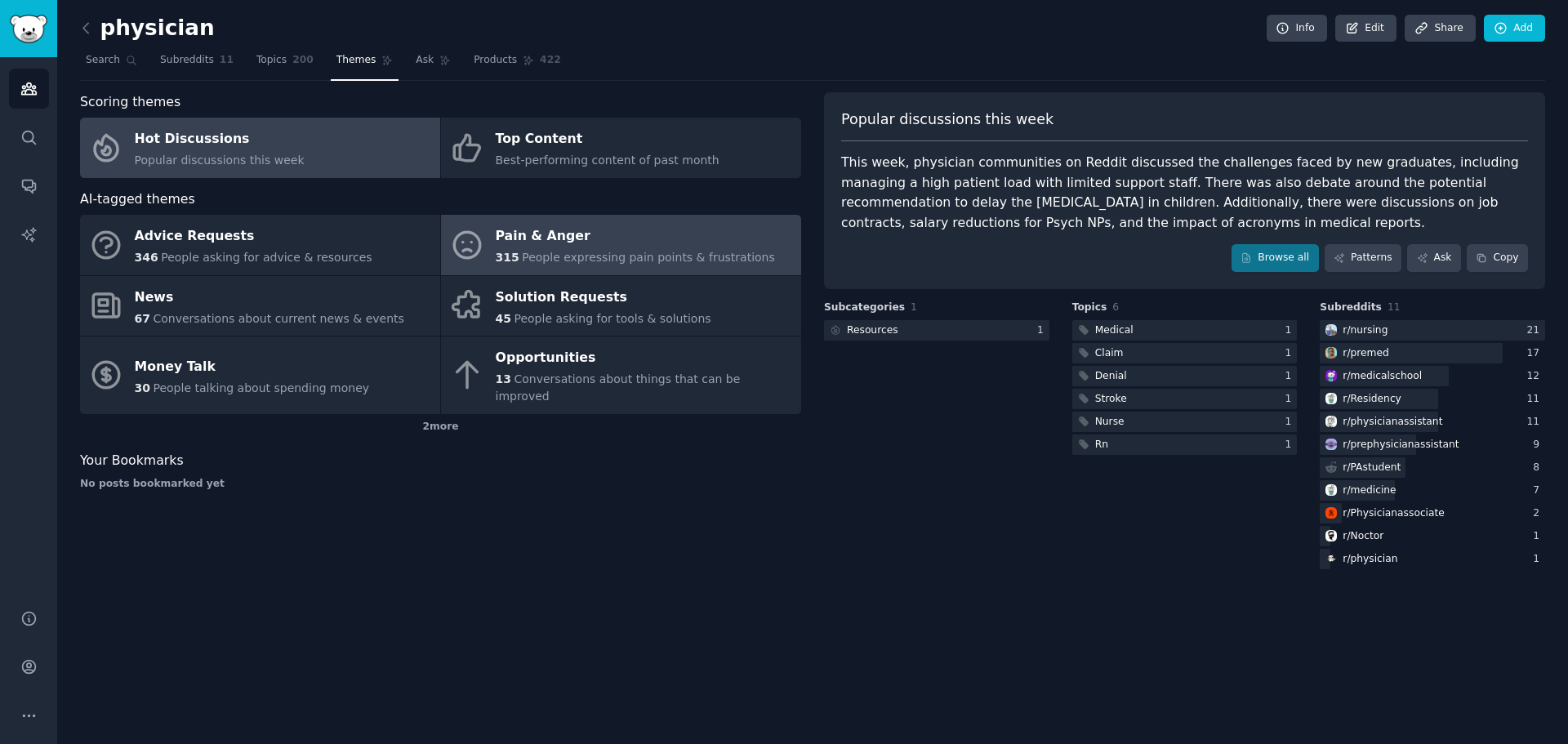
click at [641, 254] on span "People expressing pain points & frustrations" at bounding box center [648, 258] width 253 height 13
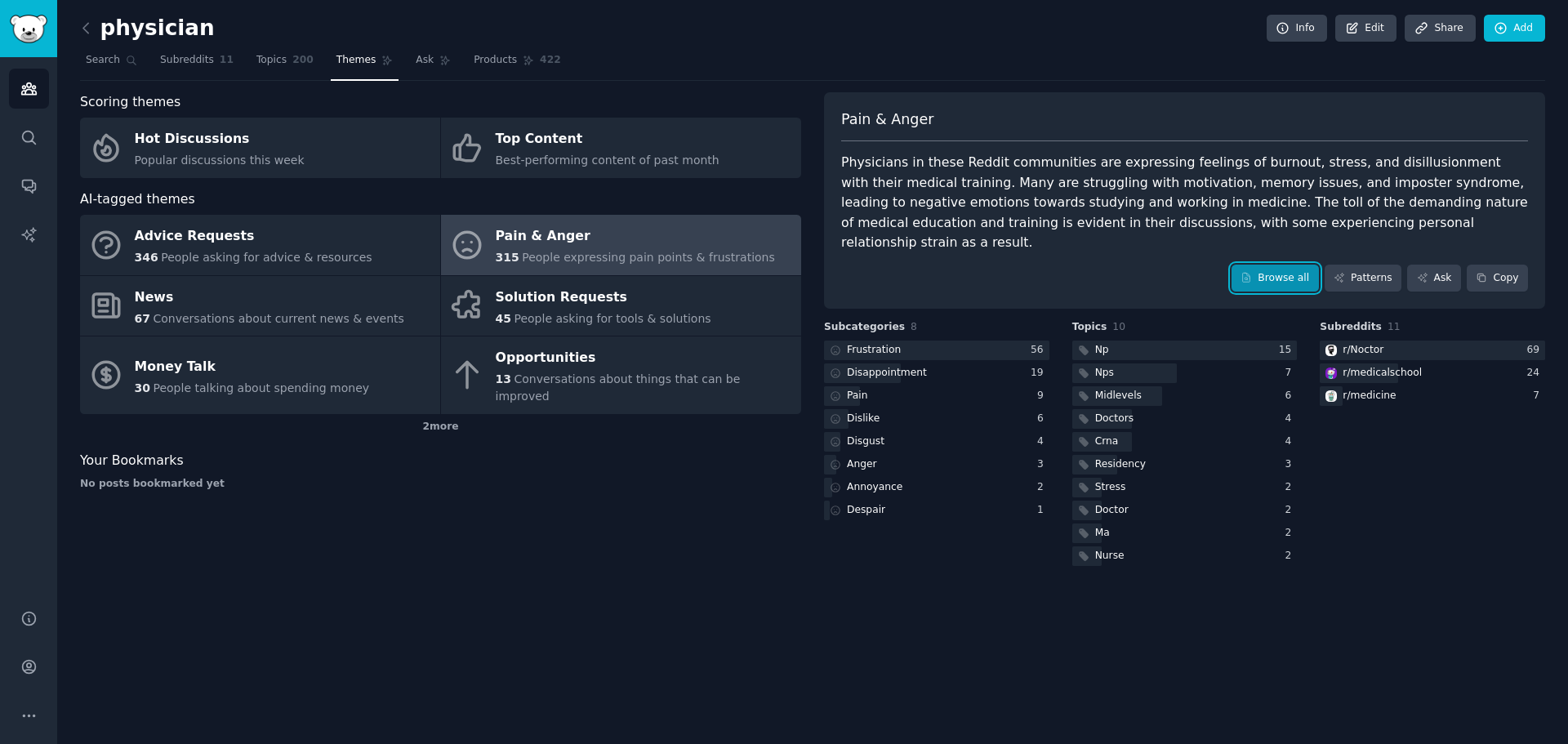
click at [1289, 265] on link "Browse all" at bounding box center [1275, 278] width 88 height 28
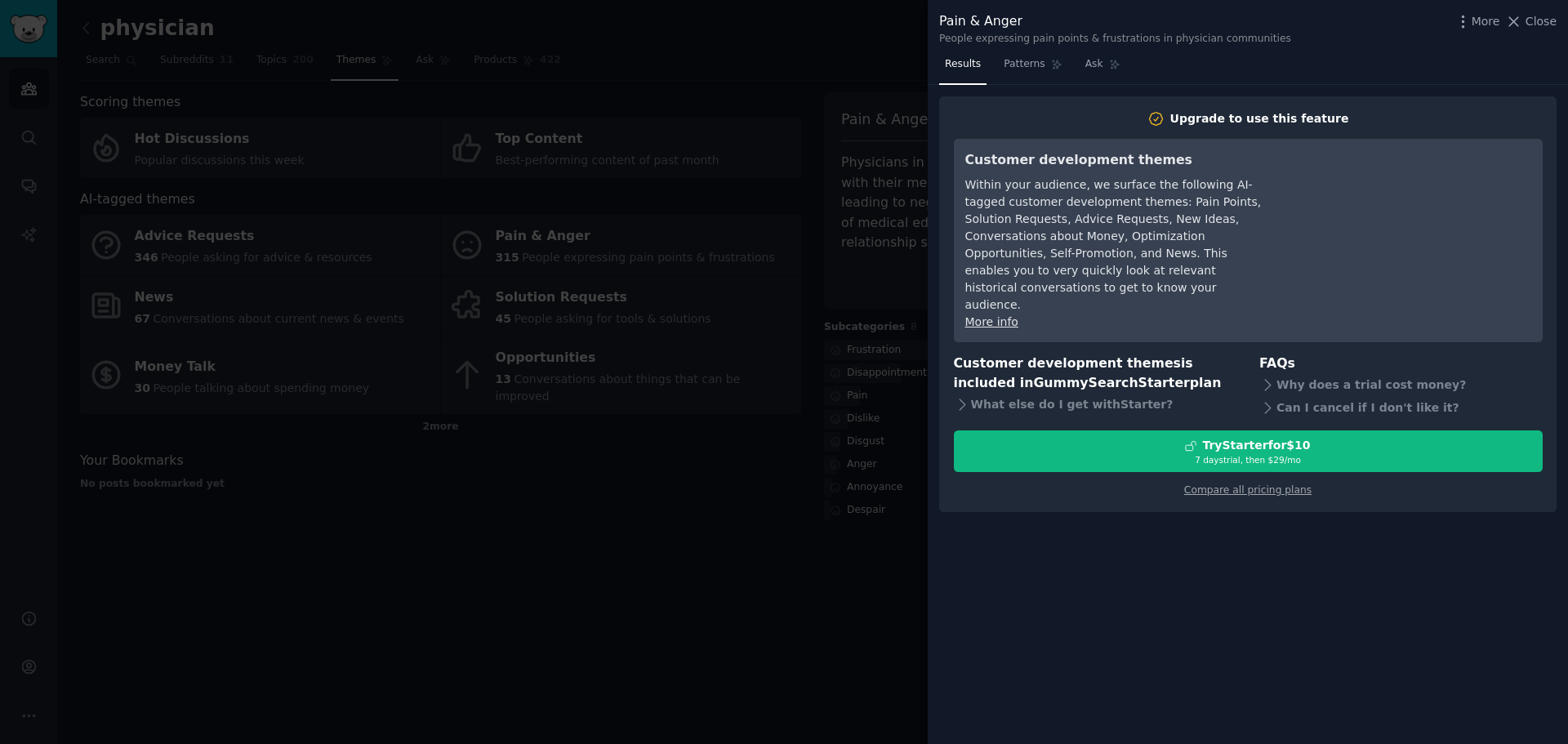
click at [715, 548] on div at bounding box center [784, 372] width 1568 height 744
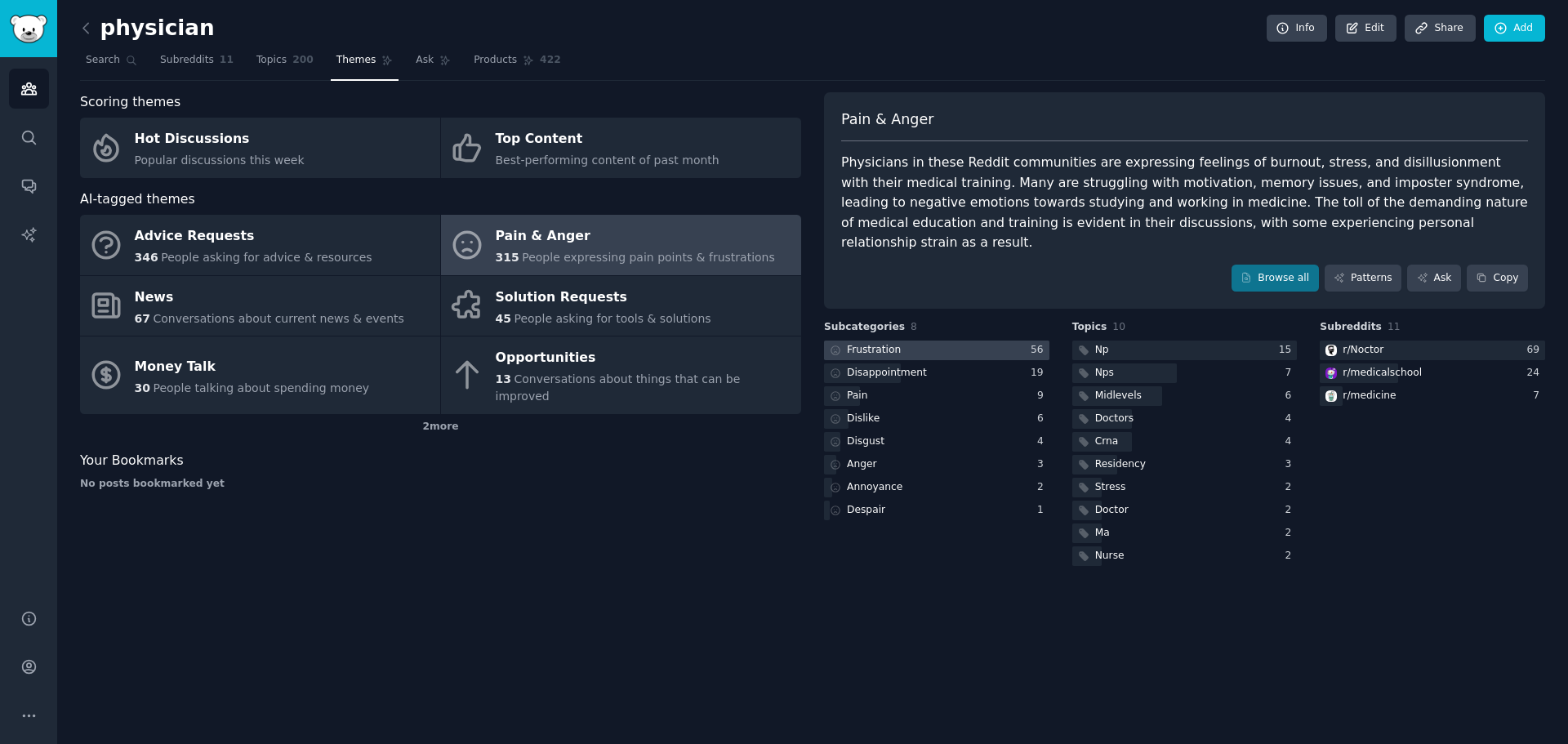
click at [913, 340] on div at bounding box center [936, 351] width 226 height 20
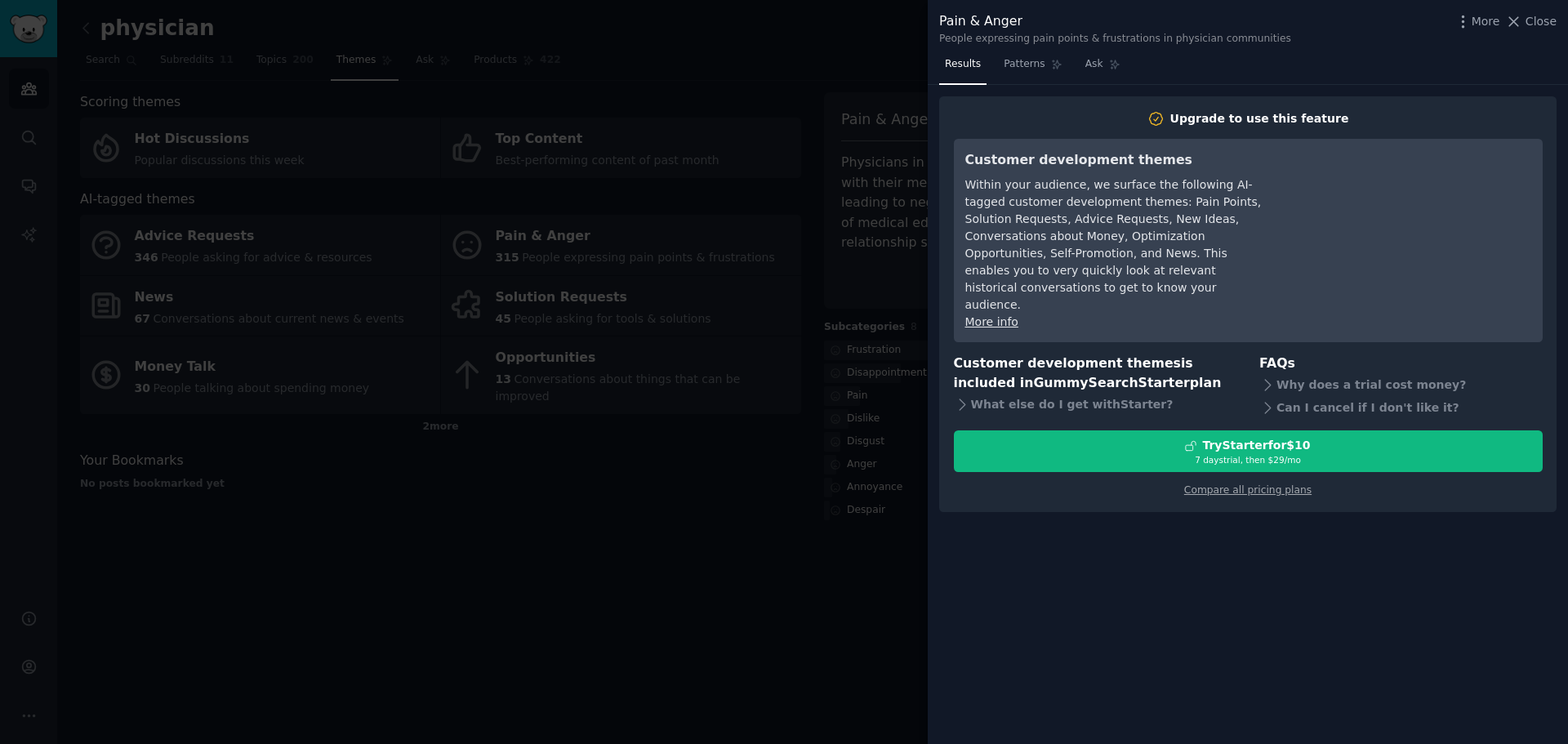
click at [769, 481] on div at bounding box center [784, 372] width 1568 height 744
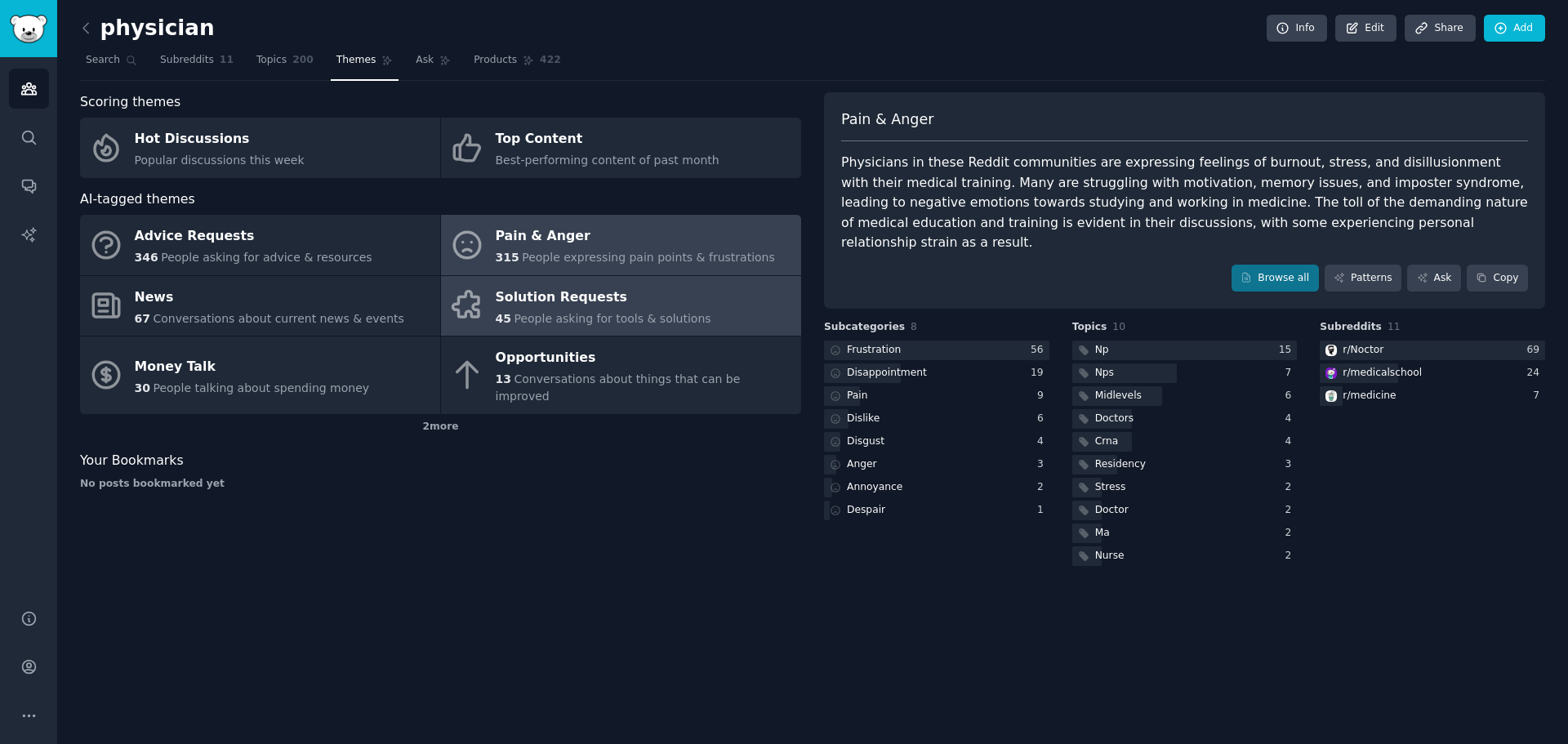
click at [540, 301] on div "Solution Requests" at bounding box center [604, 297] width 216 height 26
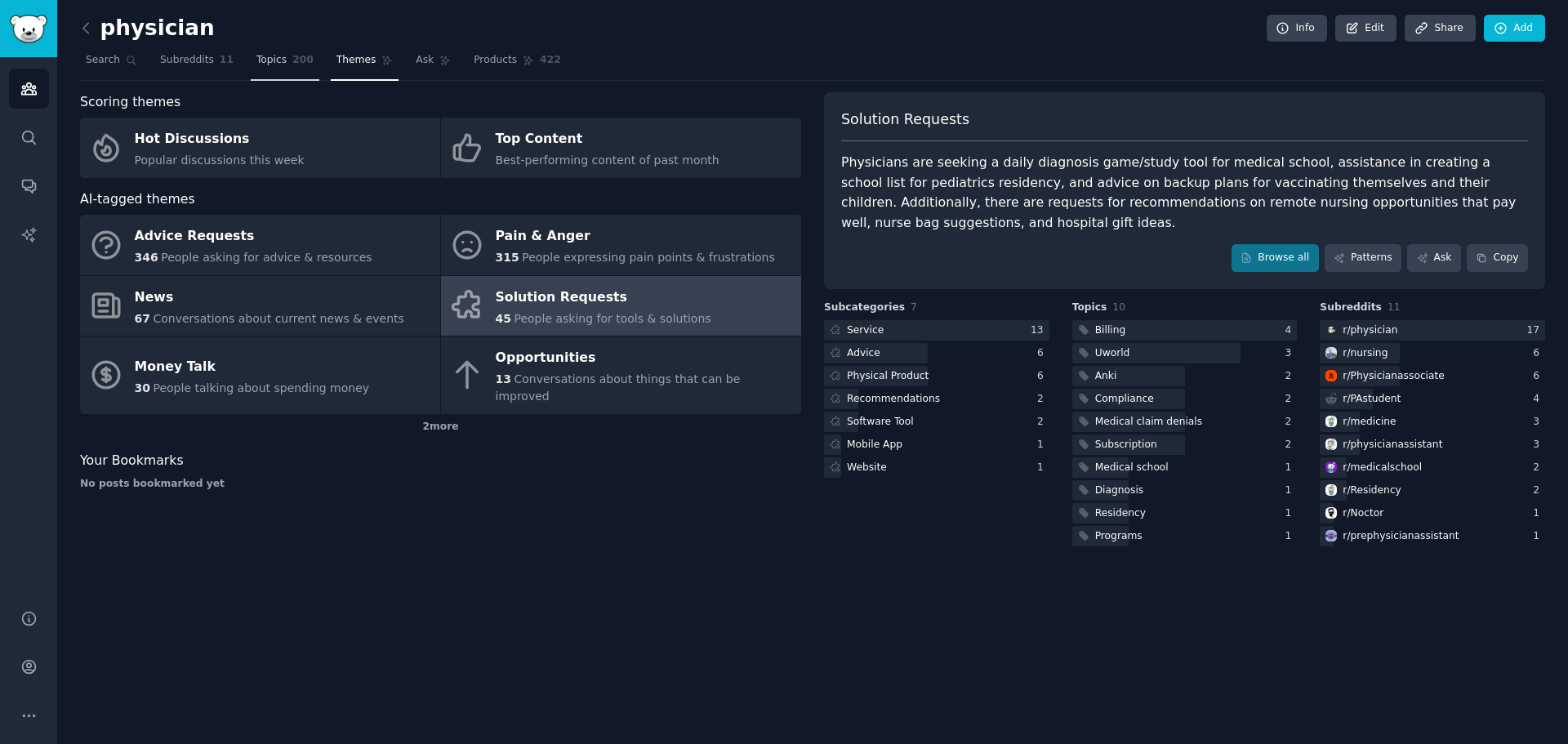
click at [293, 75] on link "Topics 200" at bounding box center [285, 64] width 68 height 34
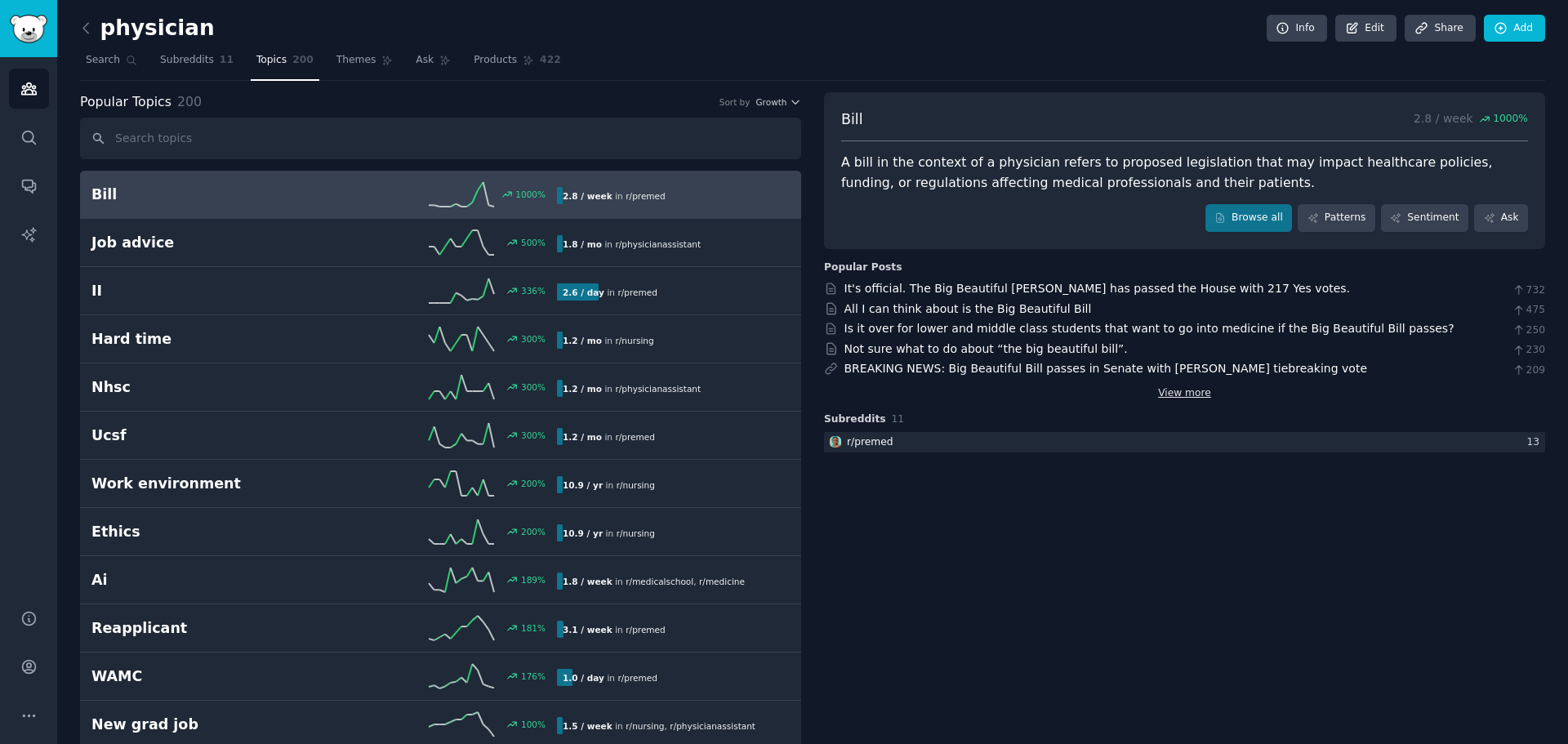
click at [1166, 388] on link "View more" at bounding box center [1184, 393] width 53 height 14
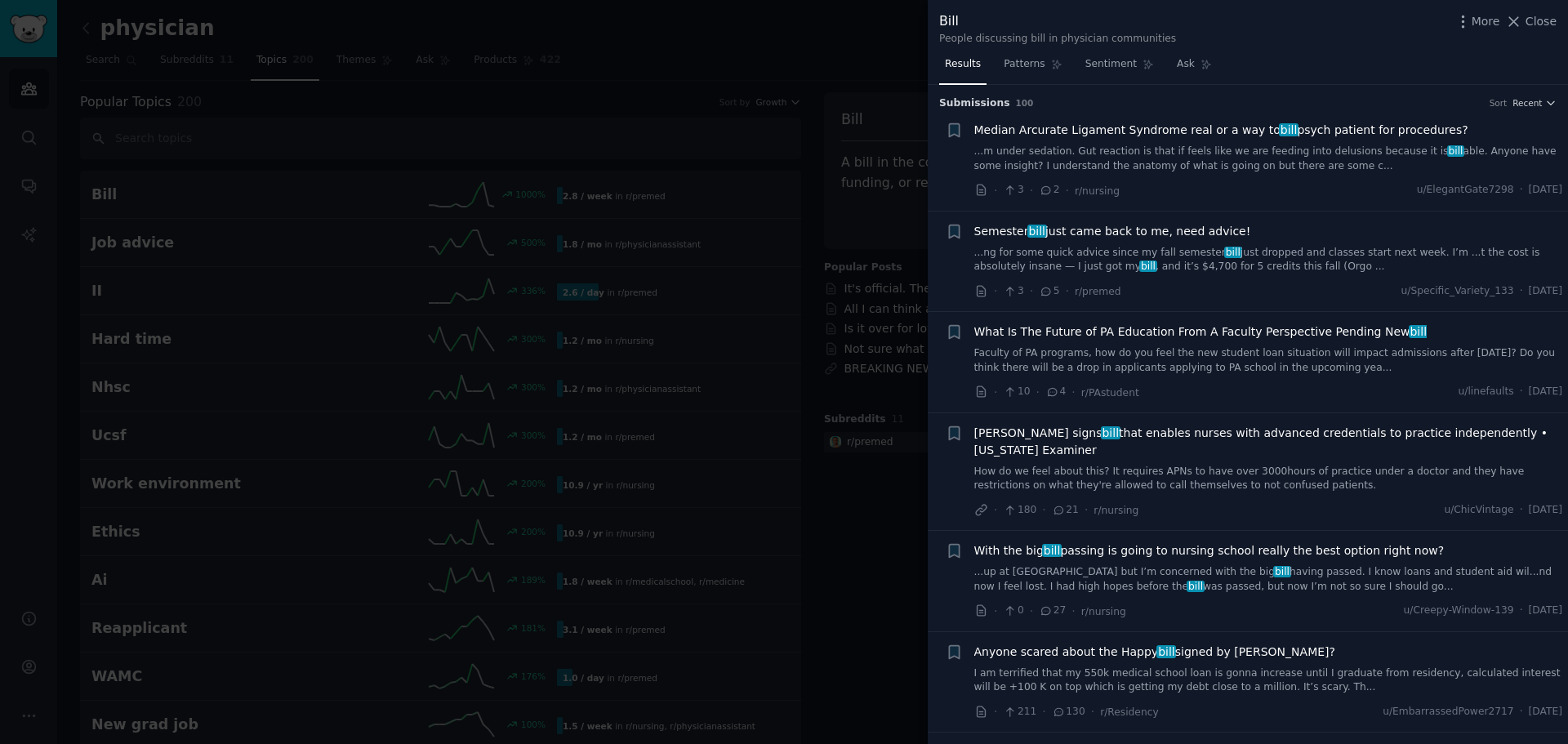
click at [864, 534] on div at bounding box center [784, 372] width 1568 height 744
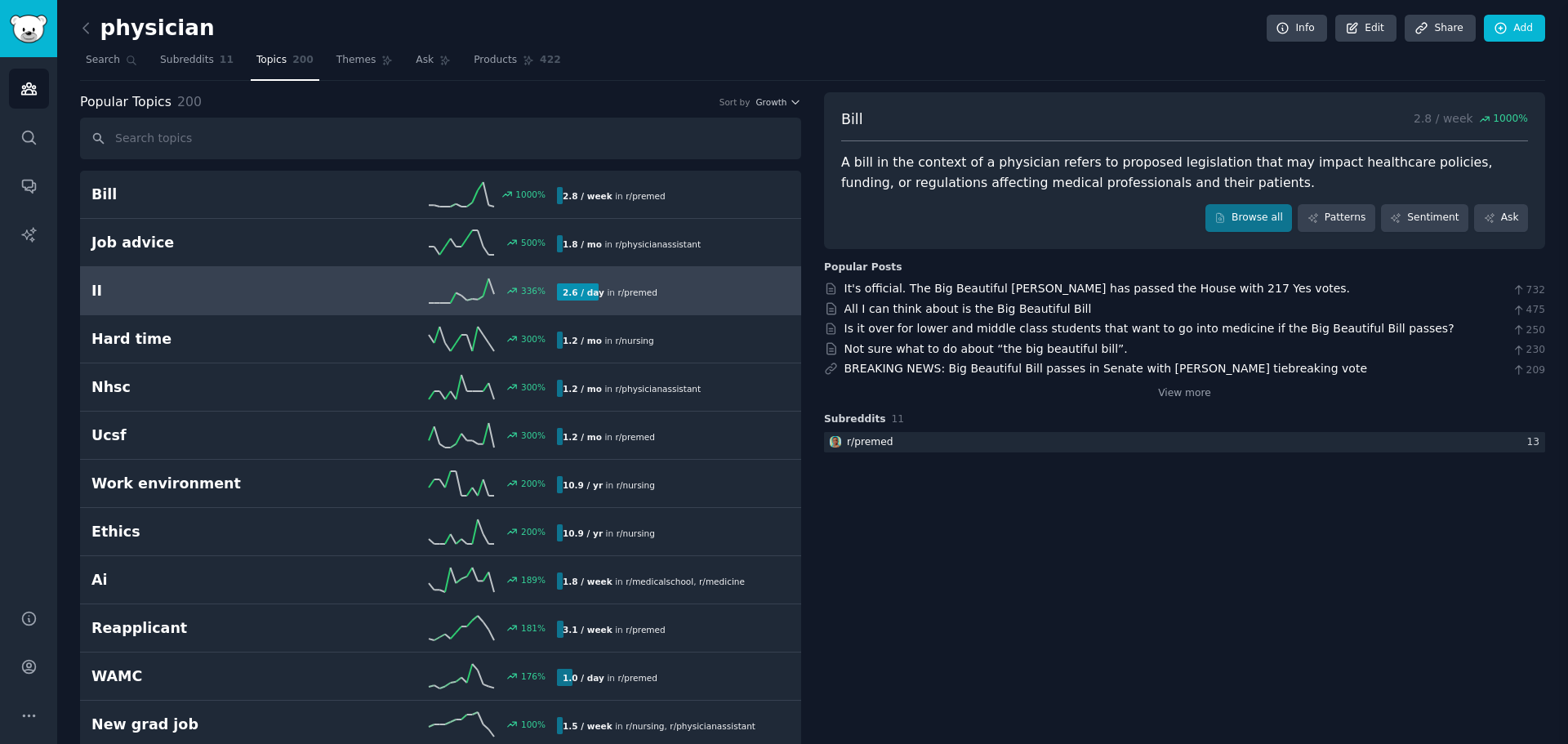
click at [875, 399] on div "View more" at bounding box center [1184, 391] width 721 height 20
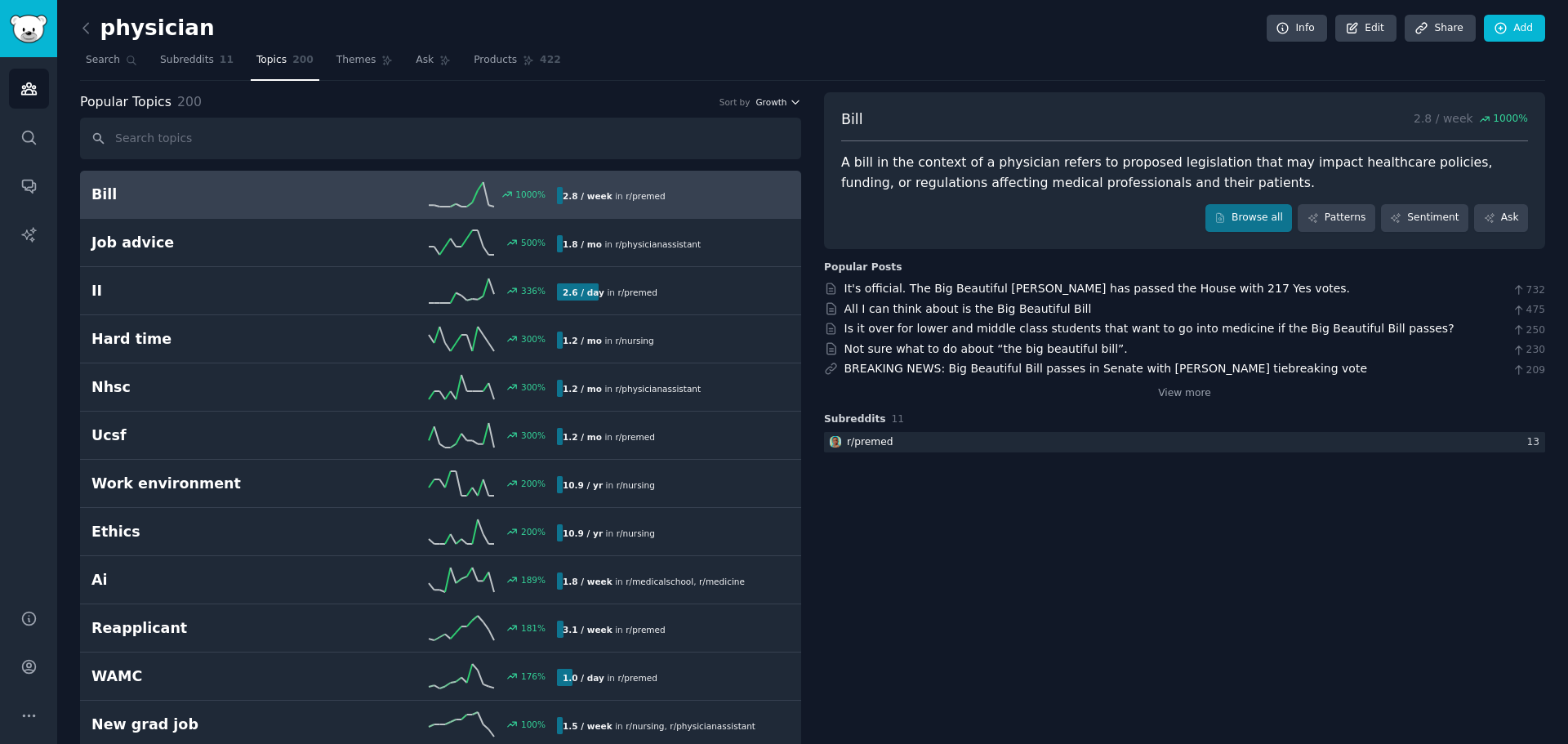
click at [791, 97] on icon "button" at bounding box center [796, 102] width 12 height 12
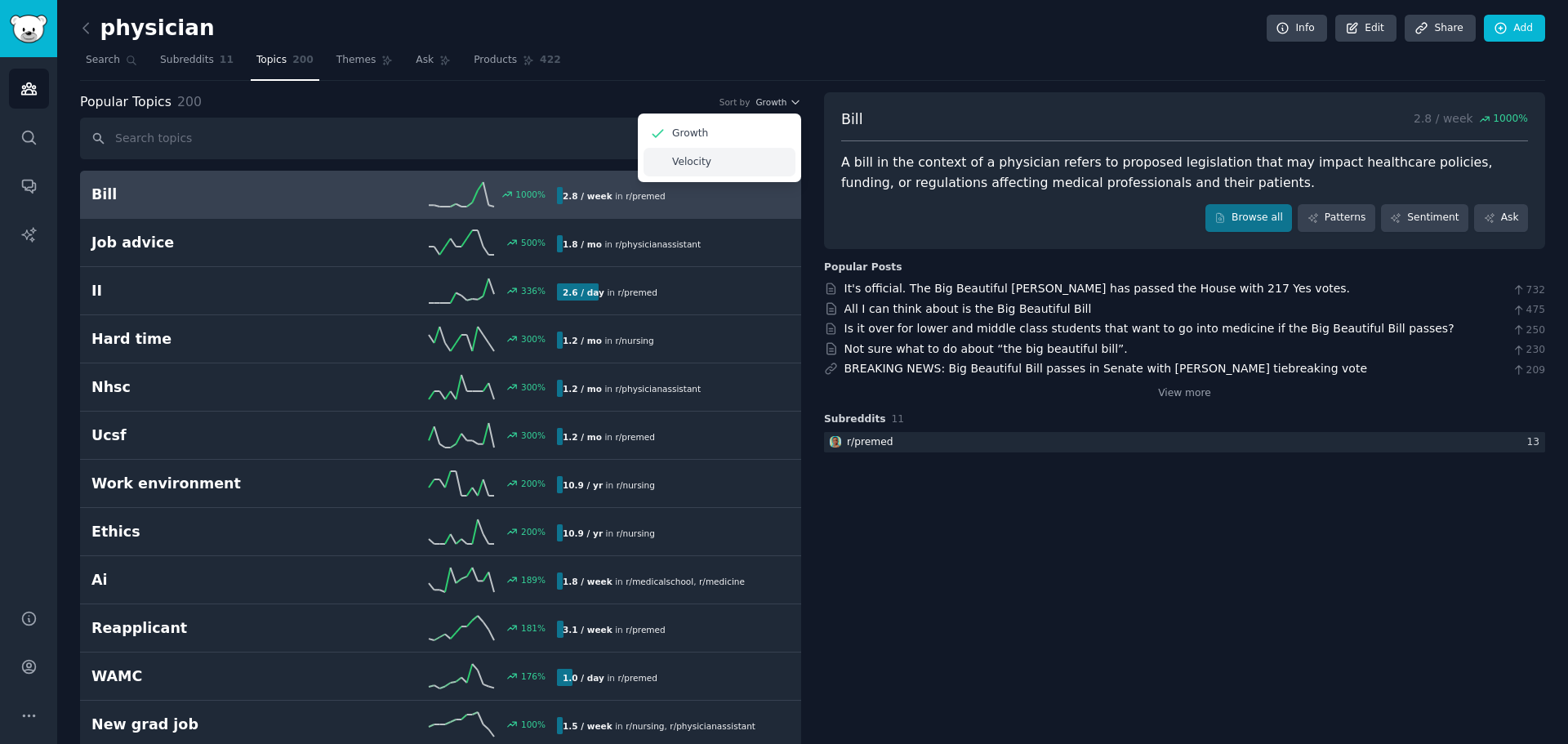
click at [709, 165] on div "Velocity" at bounding box center [719, 162] width 152 height 29
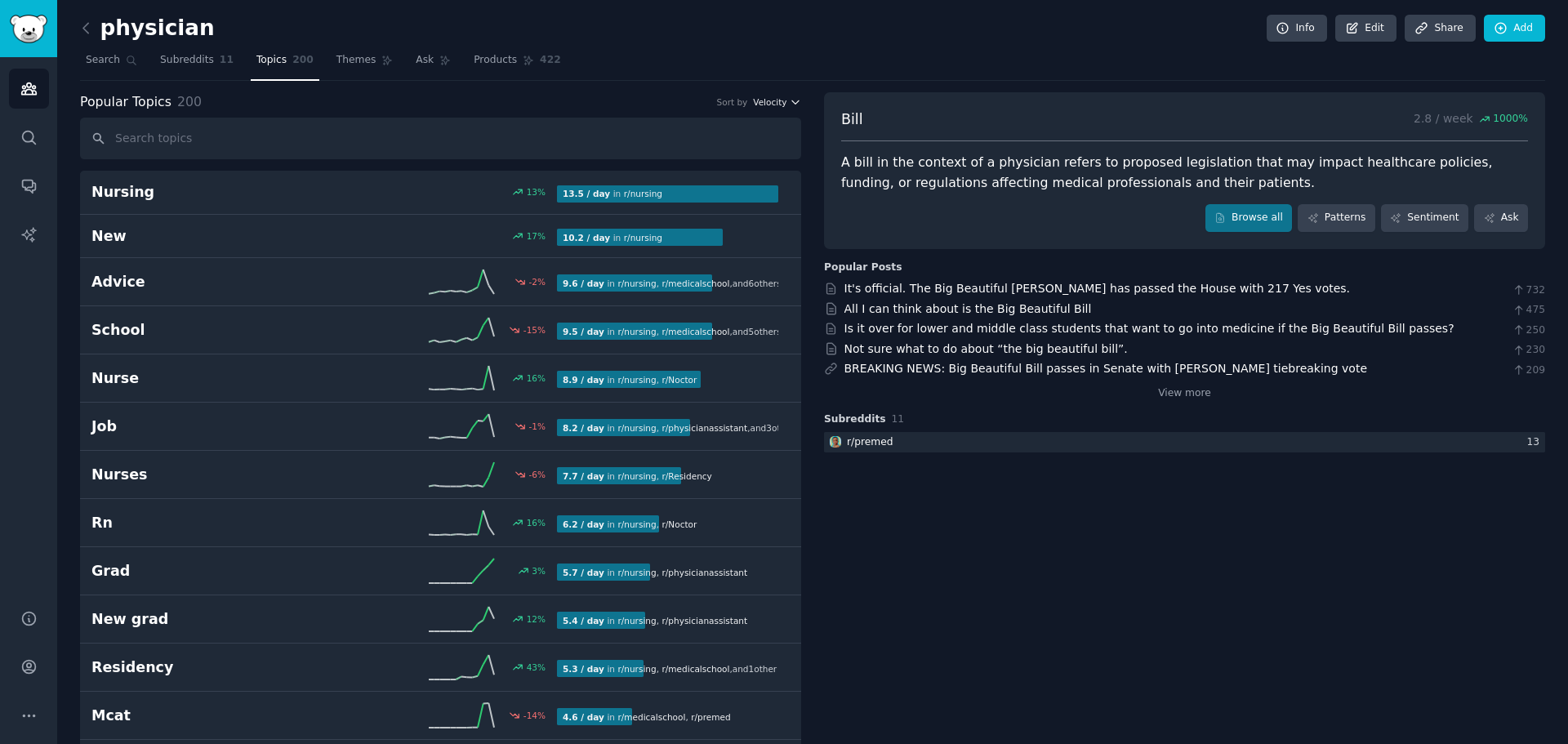
click at [783, 100] on span "Velocity" at bounding box center [770, 102] width 34 height 12
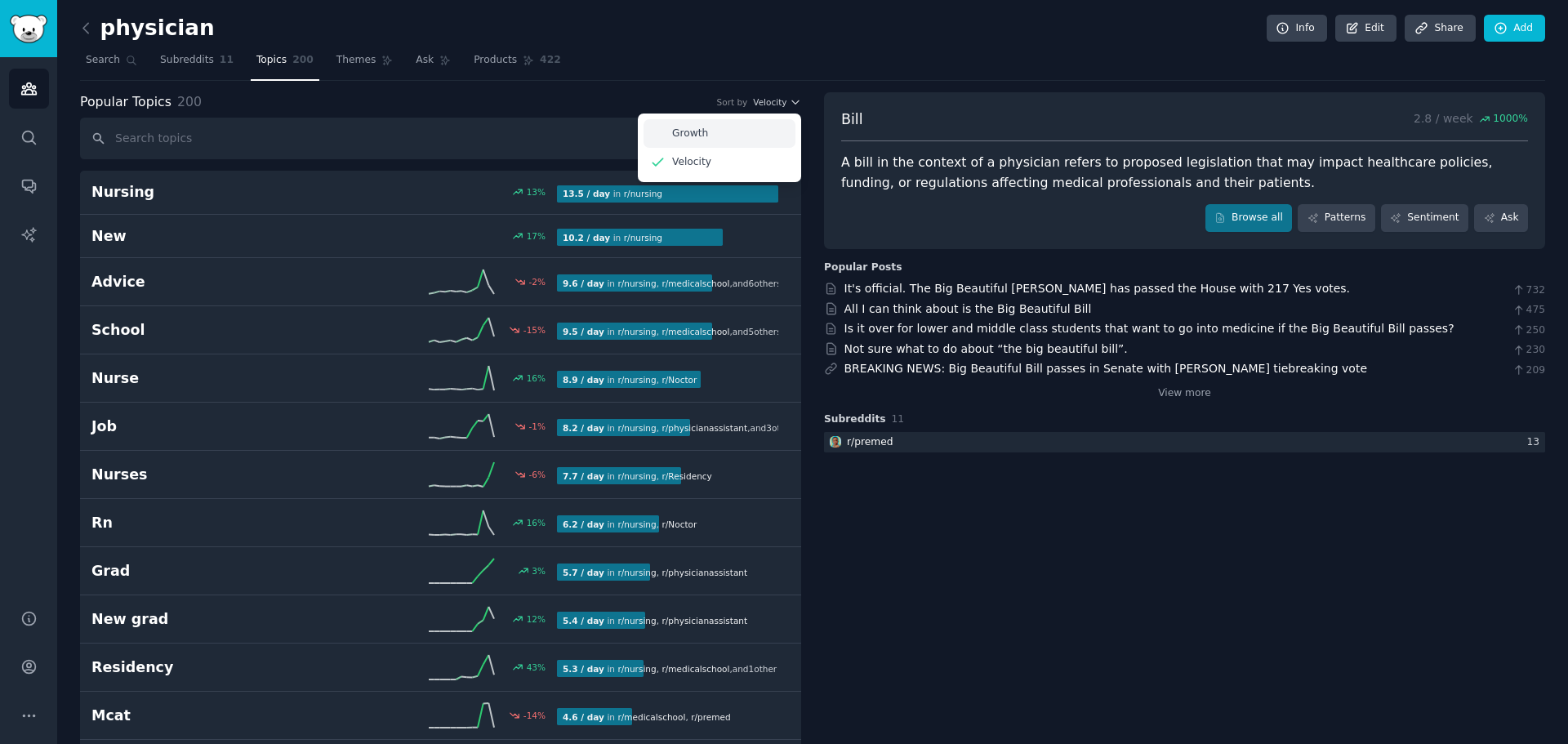
click at [675, 132] on p "Growth" at bounding box center [690, 133] width 36 height 14
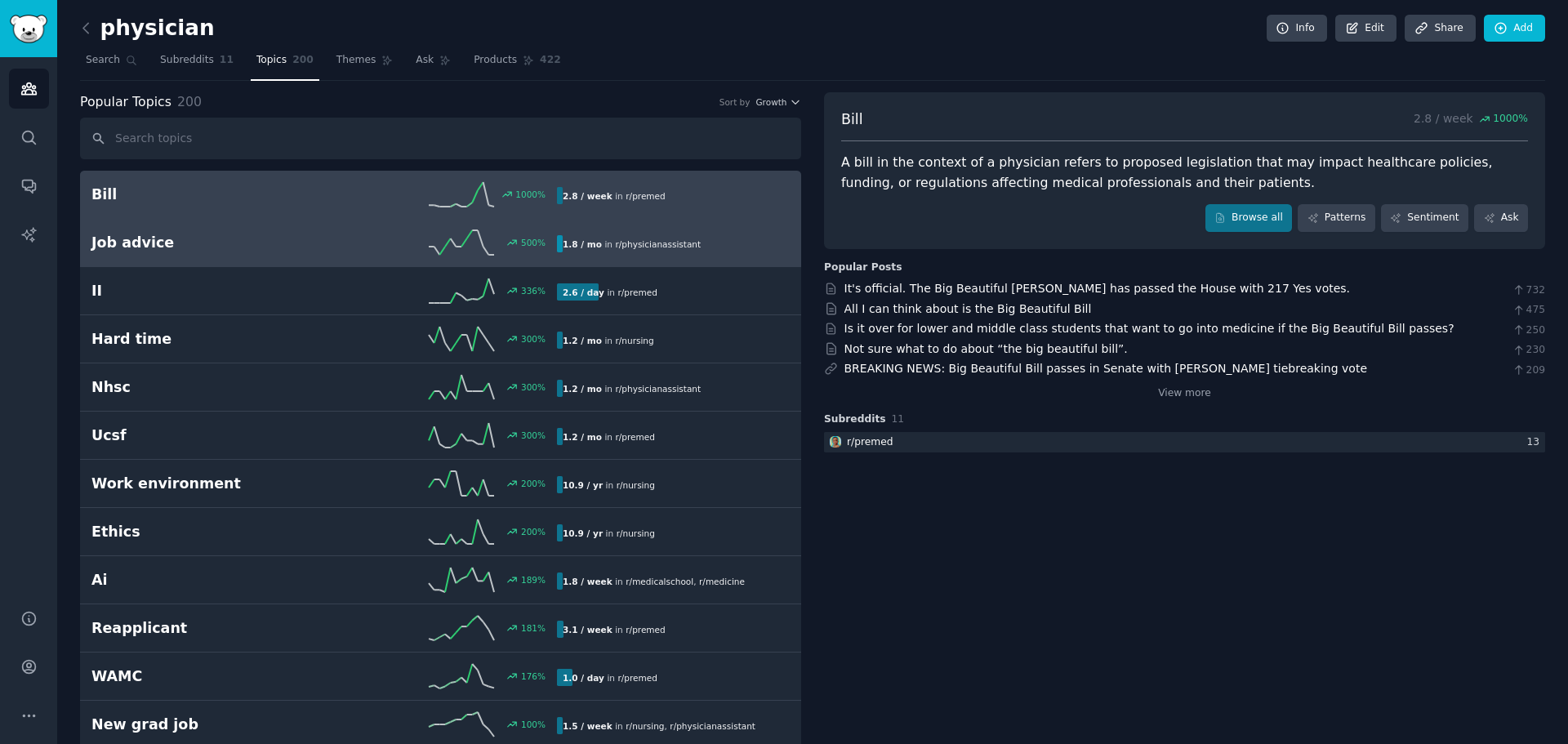
click at [411, 259] on link "Job advice 500 % 1.8 / mo in r/ physicianassistant" at bounding box center [440, 243] width 721 height 48
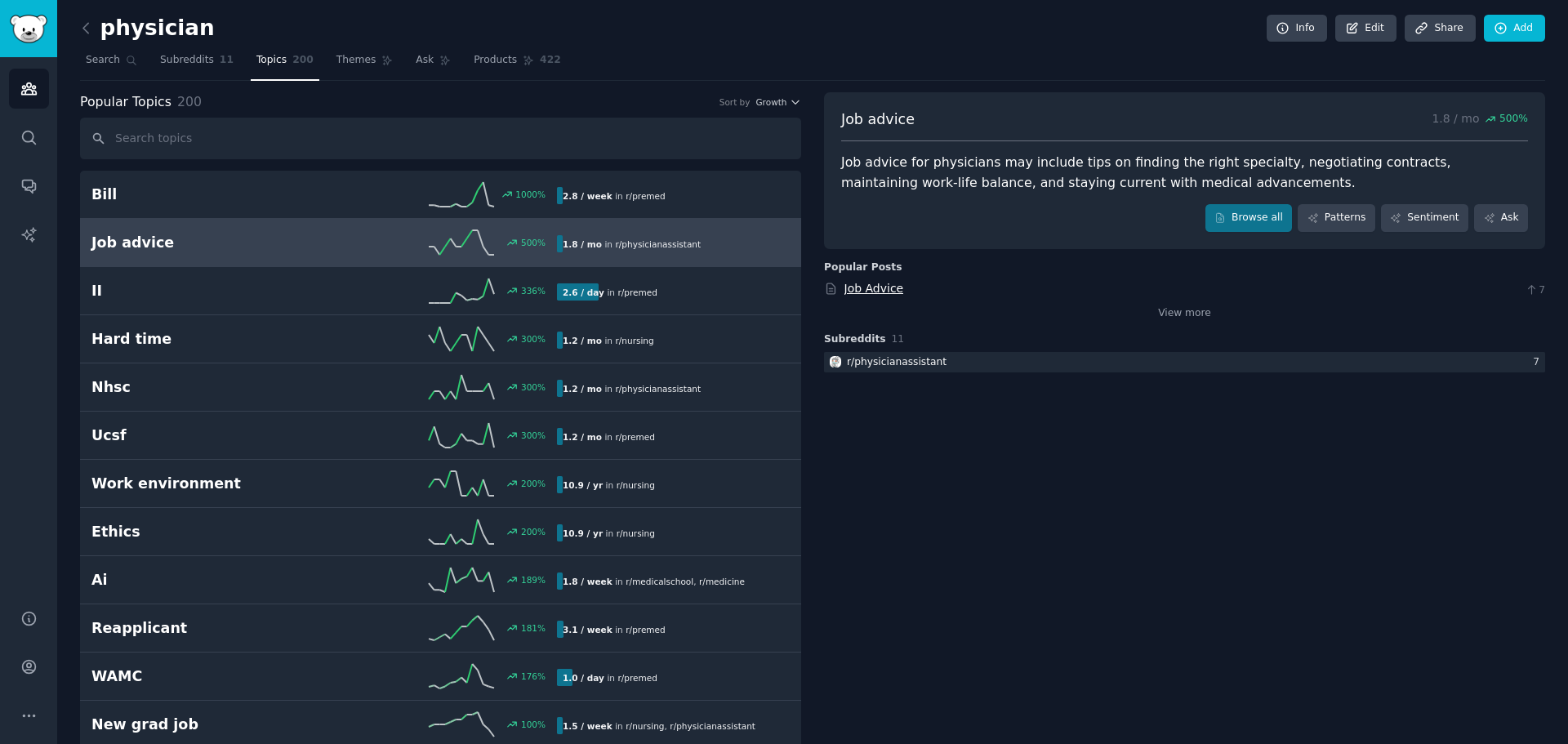
click at [868, 286] on link "Job Advice" at bounding box center [874, 288] width 60 height 13
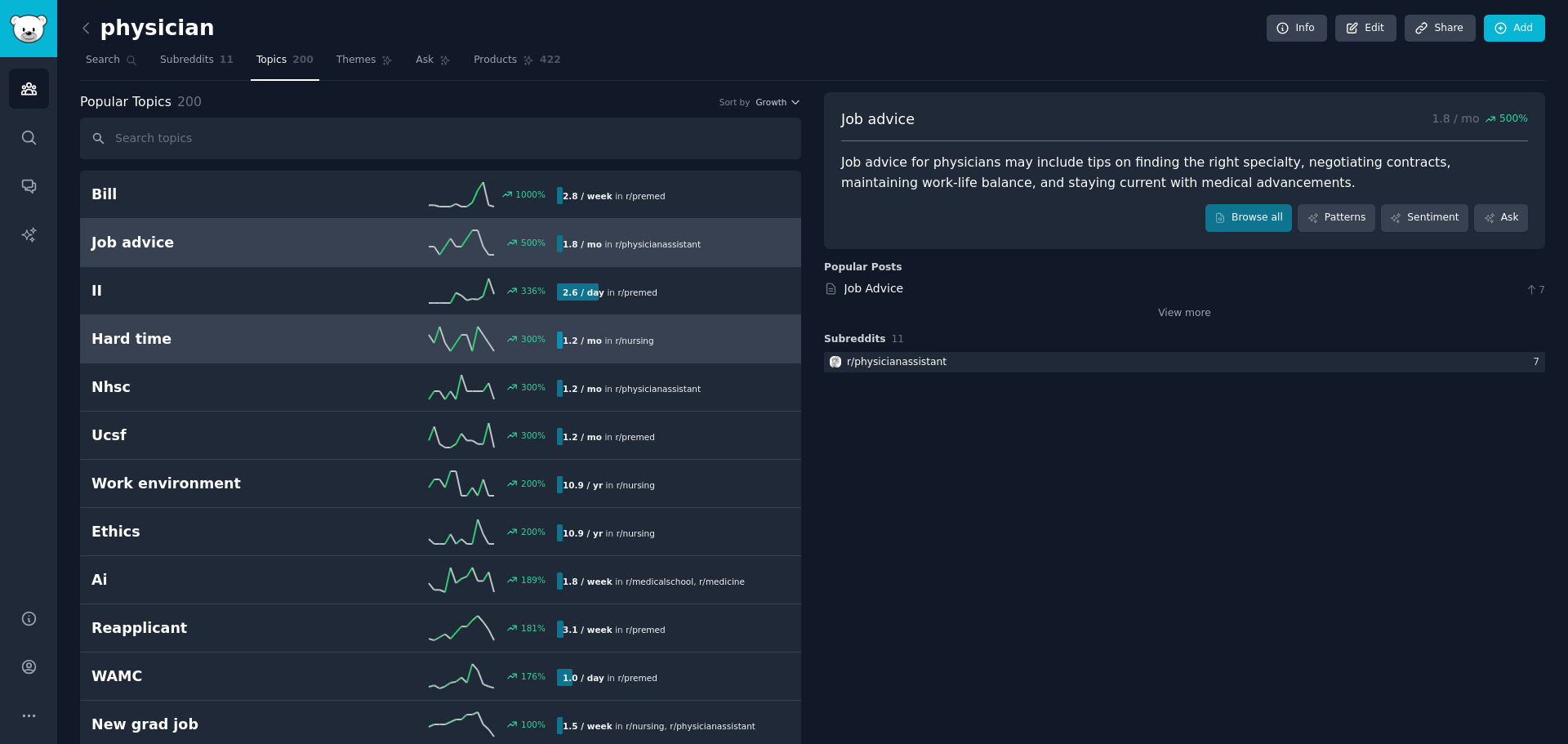
click at [365, 340] on div "300 %" at bounding box center [440, 339] width 232 height 24
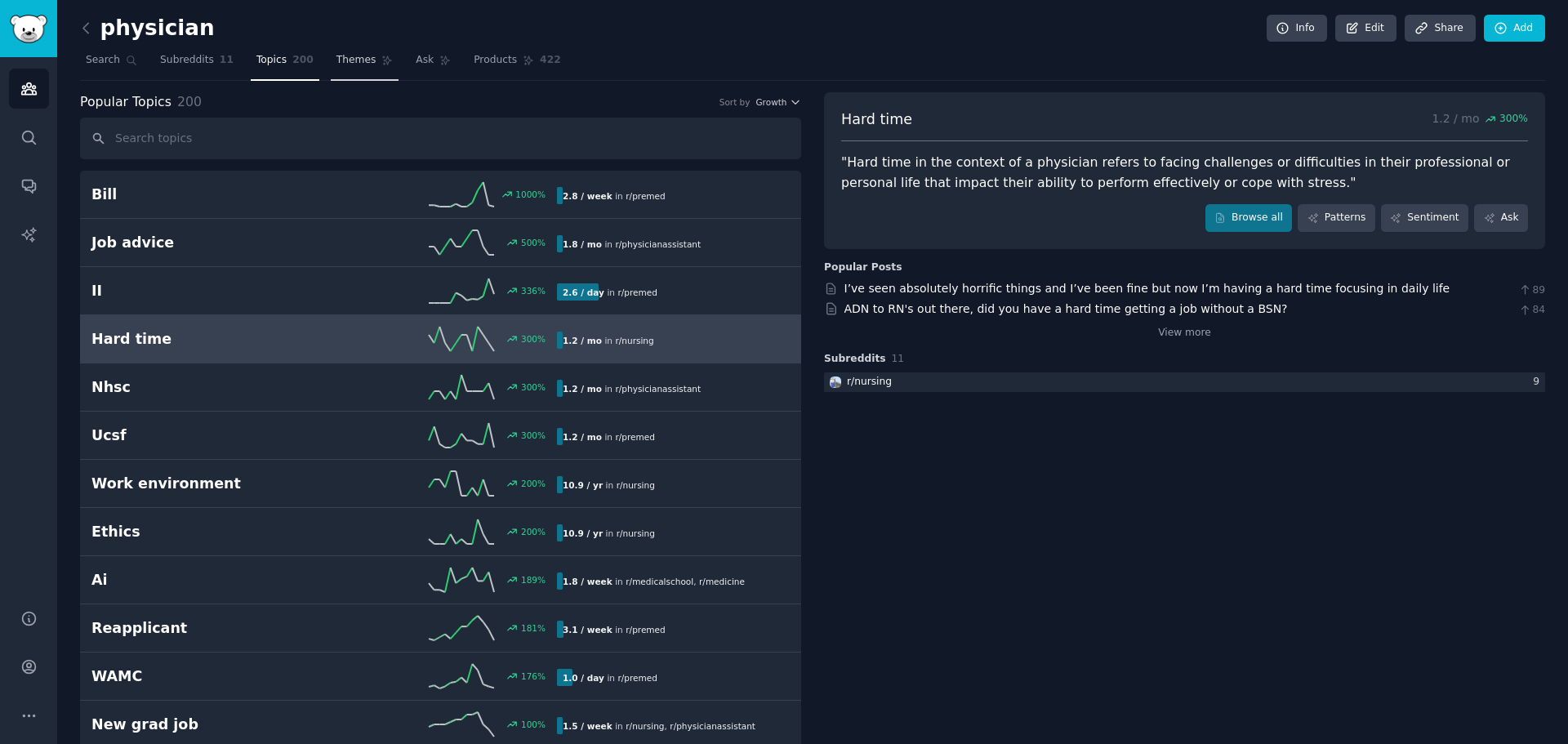
click at [367, 70] on link "Themes" at bounding box center [365, 64] width 68 height 34
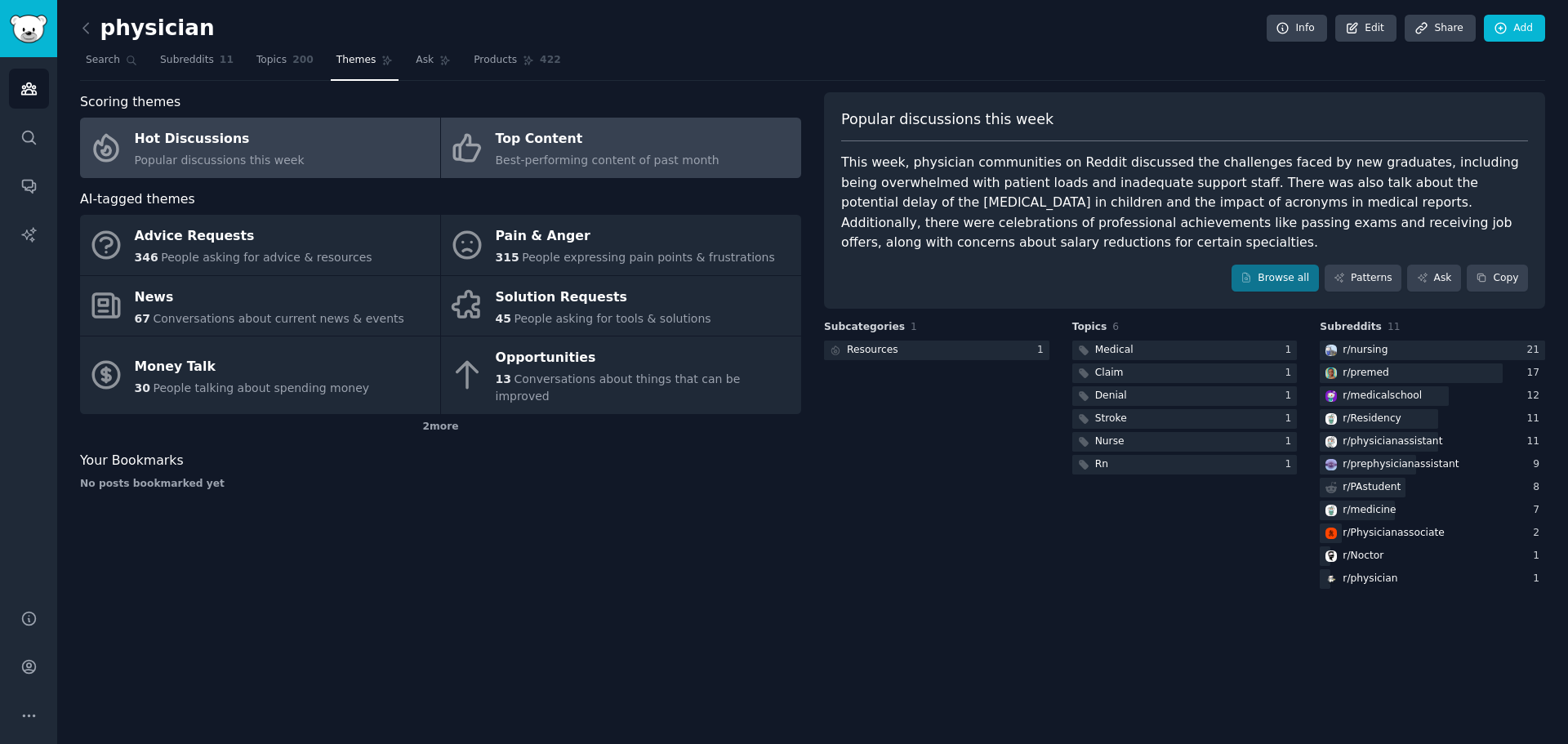
click at [563, 139] on div "Top Content" at bounding box center [608, 139] width 224 height 26
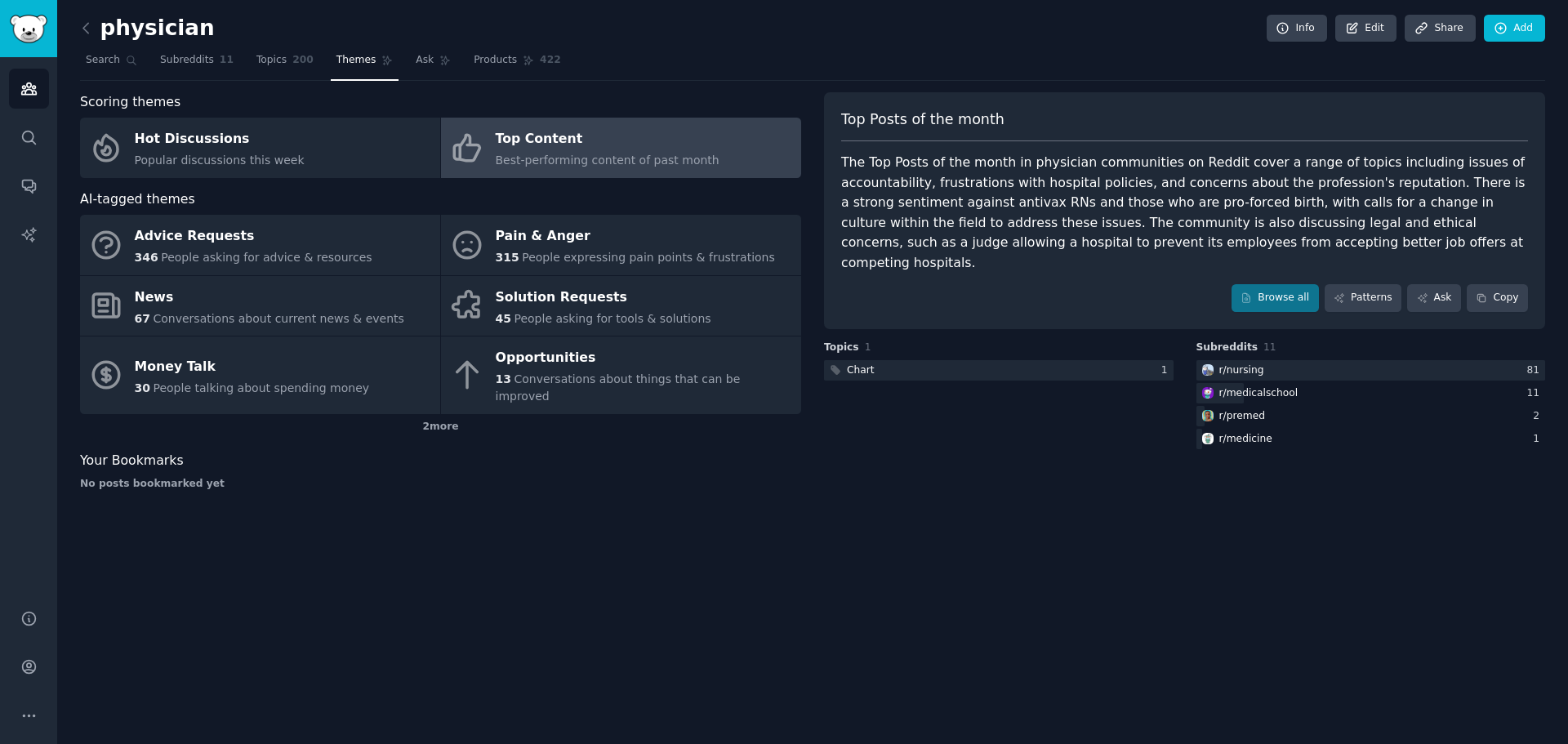
click at [1307, 256] on div "Top Posts of the month The Top Posts of the month in physician communities on R…" at bounding box center [1184, 211] width 721 height 237
click at [1299, 284] on link "Browse all" at bounding box center [1275, 297] width 88 height 28
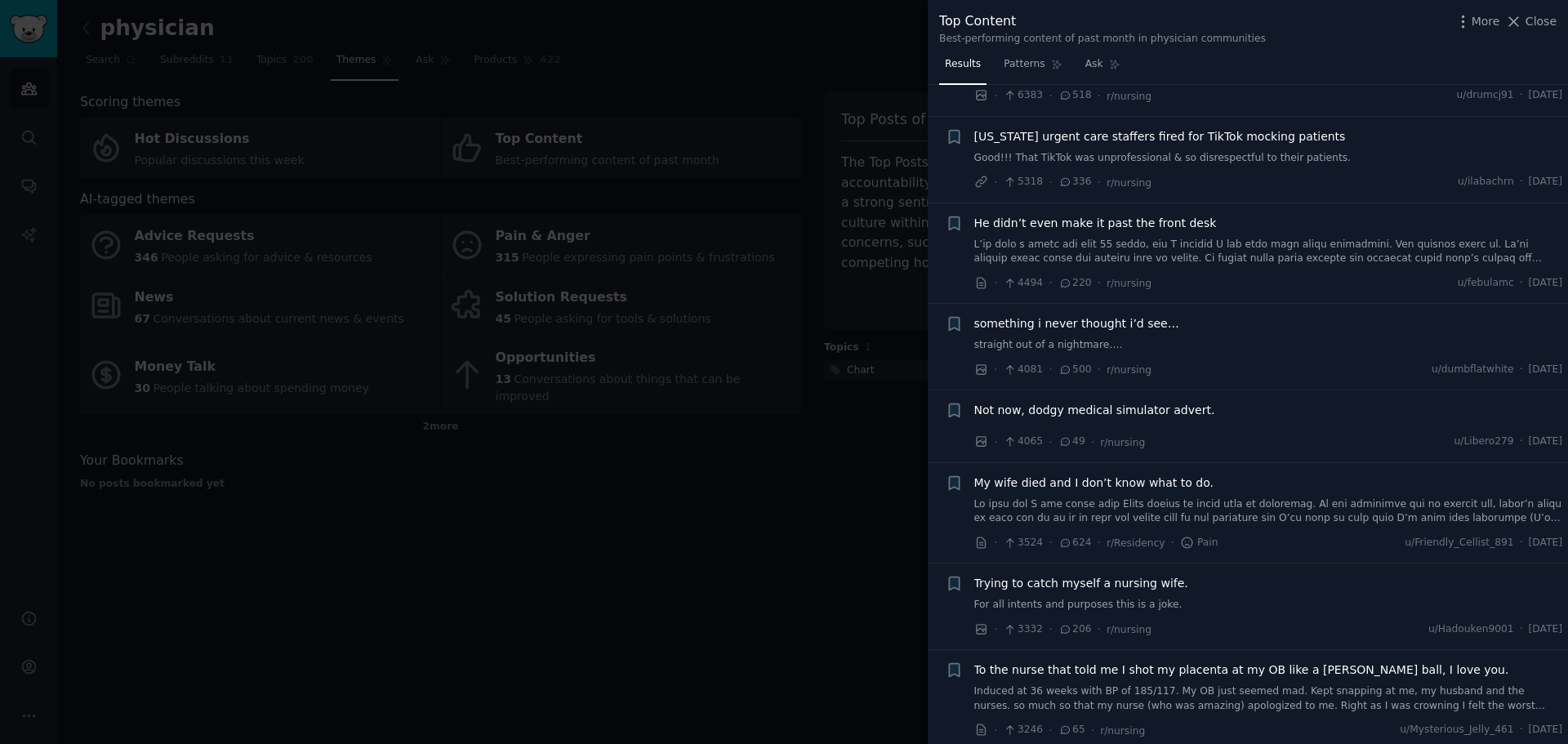
scroll to position [654, 0]
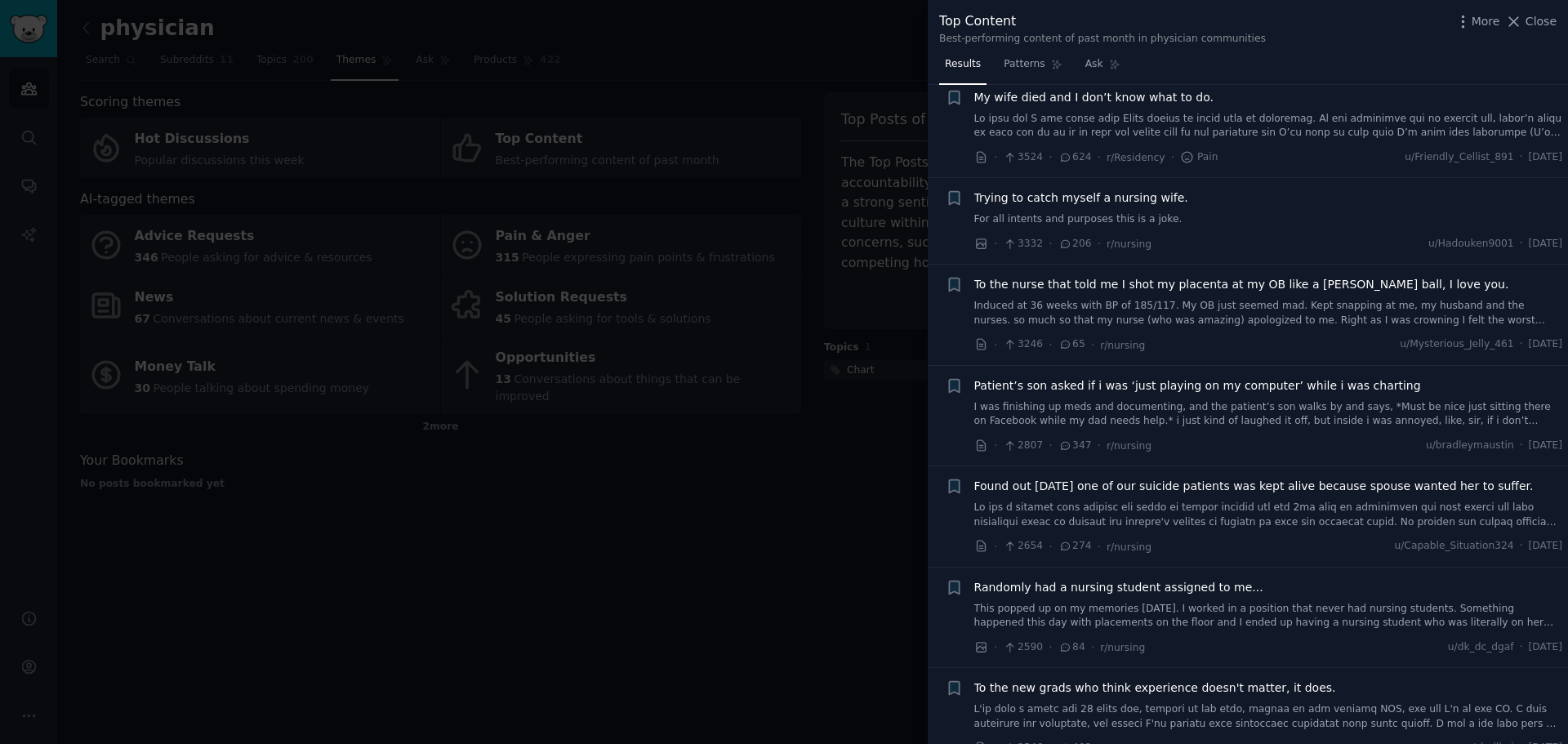
click at [685, 489] on div at bounding box center [784, 372] width 1568 height 744
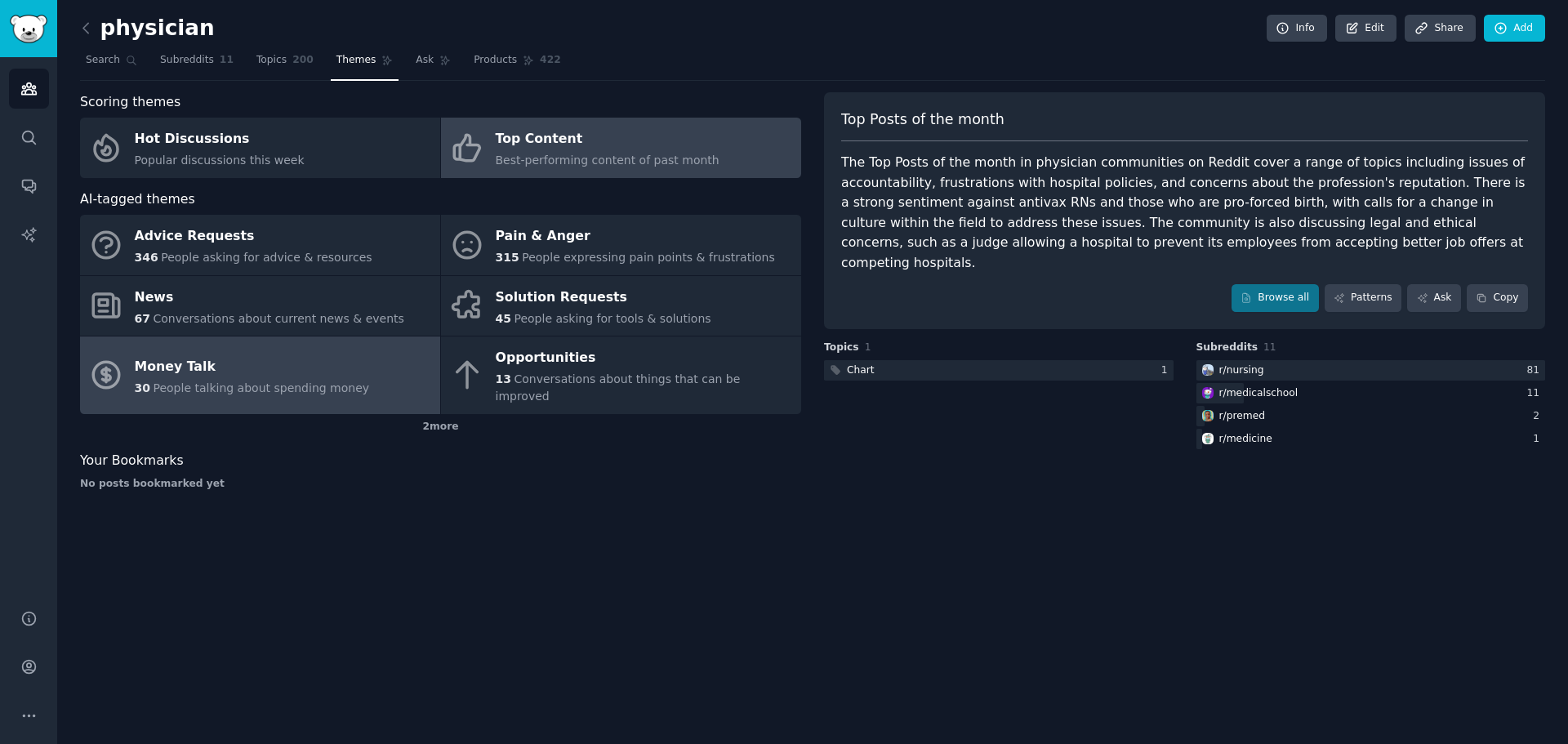
click at [279, 382] on span "People talking about spending money" at bounding box center [260, 388] width 216 height 13
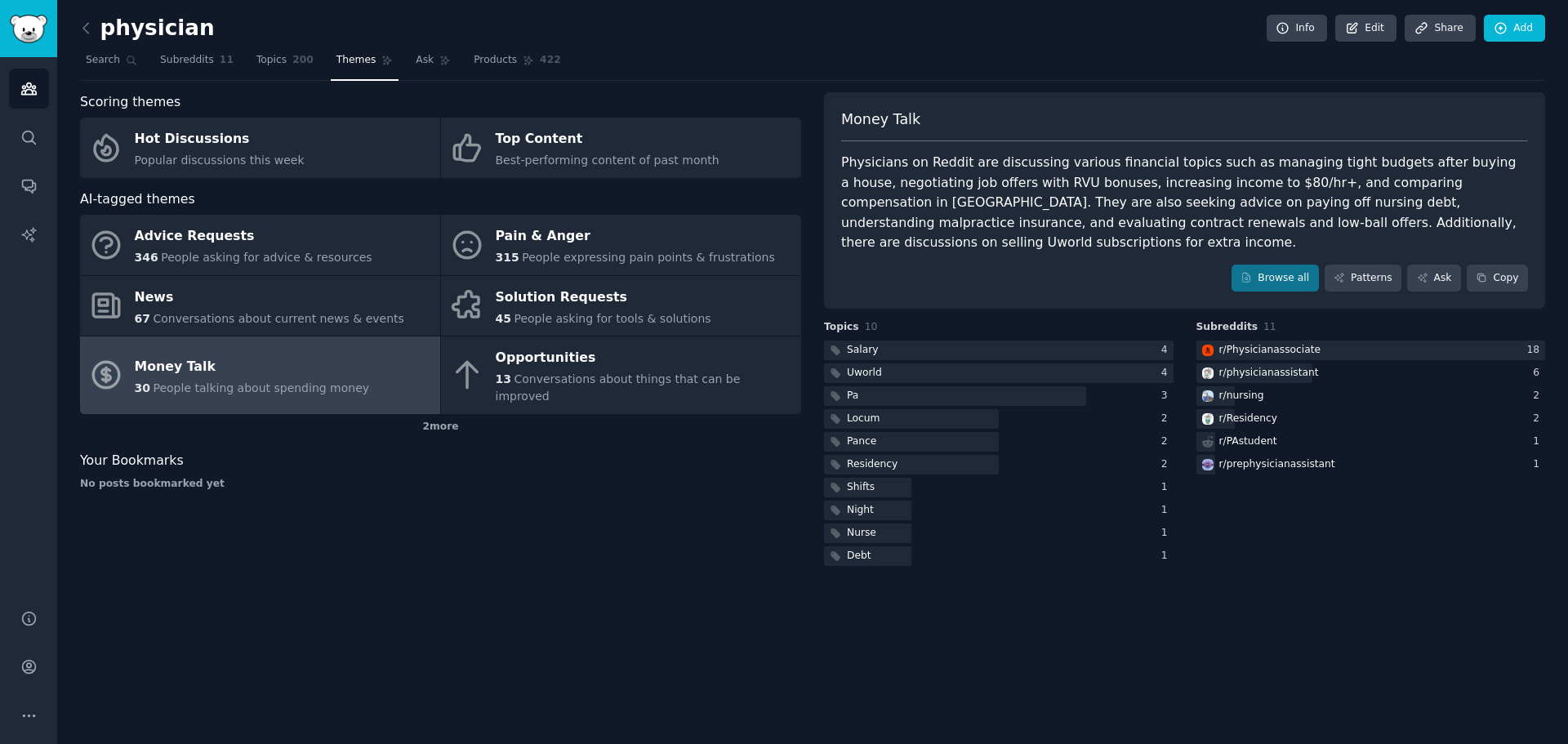
click at [616, 535] on div "Scoring themes Hot Discussions Popular discussions this week Top Content Best-p…" at bounding box center [440, 331] width 721 height 477
